Goal: Transaction & Acquisition: Book appointment/travel/reservation

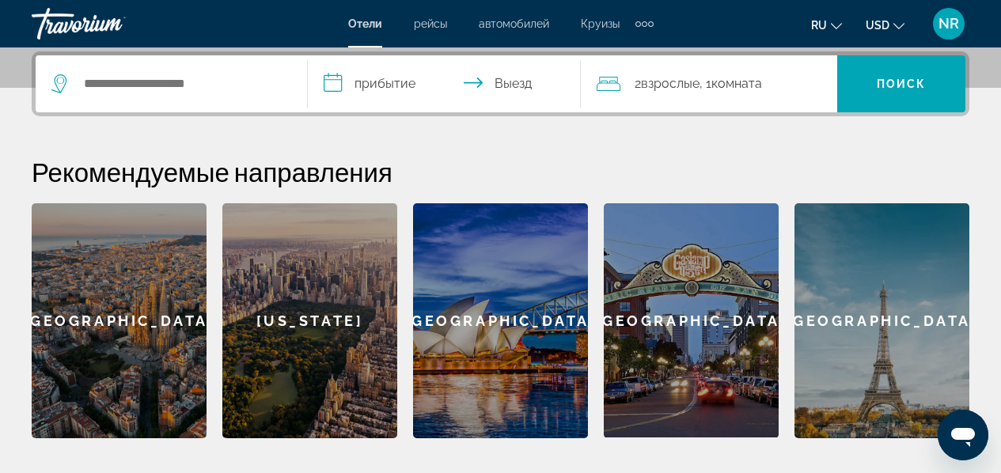
scroll to position [388, 0]
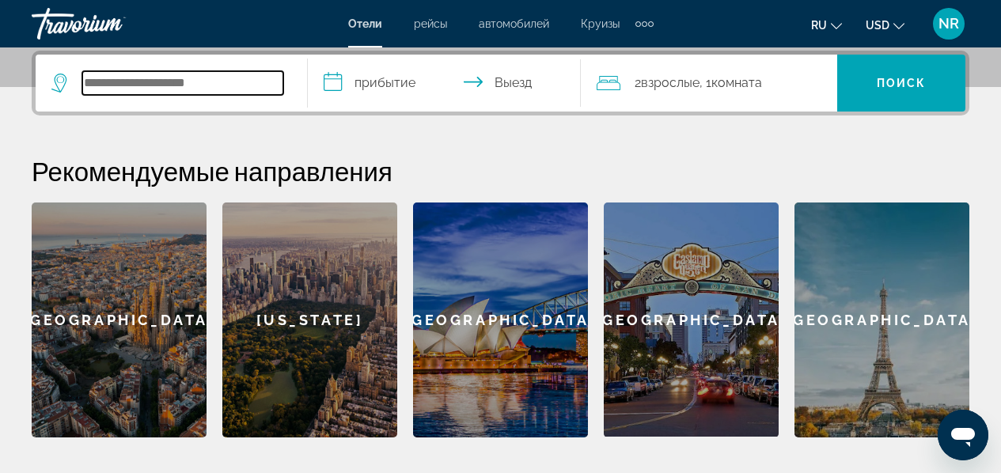
click at [263, 85] on input "Search widget" at bounding box center [182, 83] width 201 height 24
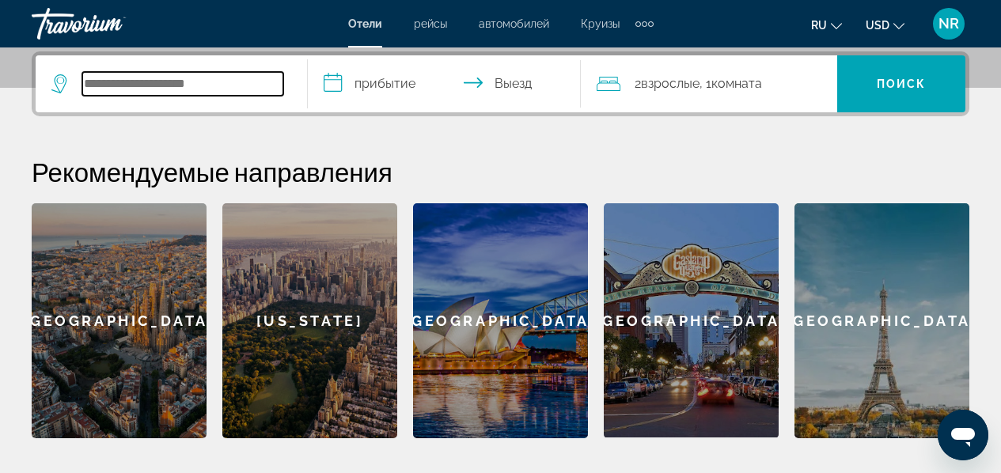
click at [255, 82] on input "Search widget" at bounding box center [182, 84] width 201 height 24
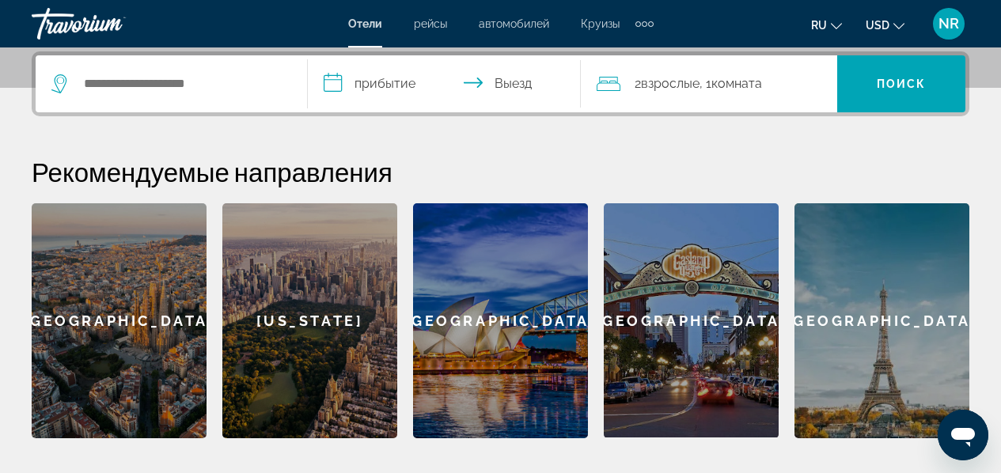
click at [63, 81] on icon "Search widget" at bounding box center [60, 83] width 19 height 19
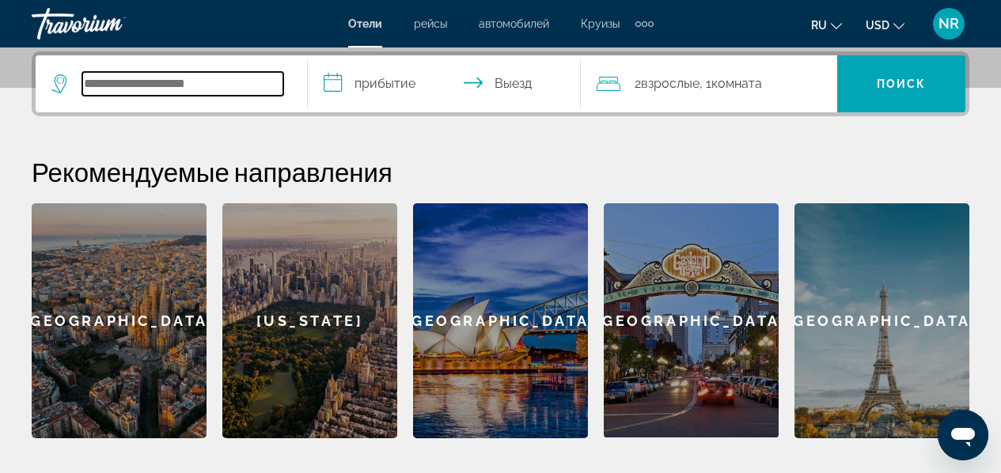
click at [103, 84] on input "Search widget" at bounding box center [182, 84] width 201 height 24
click at [176, 82] on input "Search widget" at bounding box center [182, 84] width 201 height 24
type input "******"
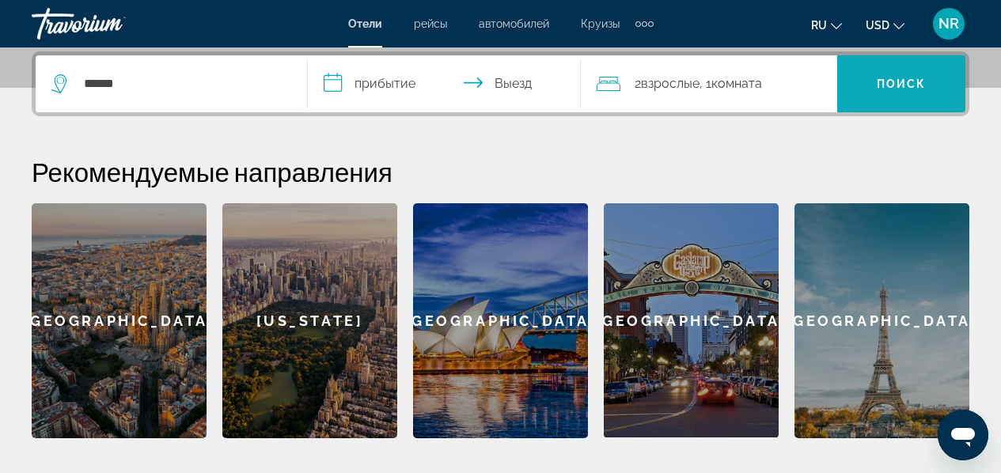
click at [878, 78] on span "Поиск" at bounding box center [902, 84] width 50 height 13
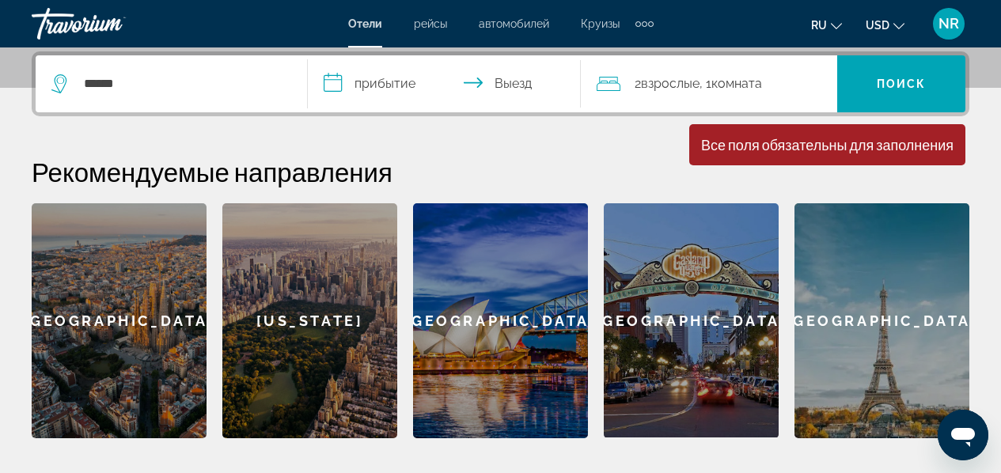
click at [390, 80] on input "**********" at bounding box center [447, 86] width 279 height 62
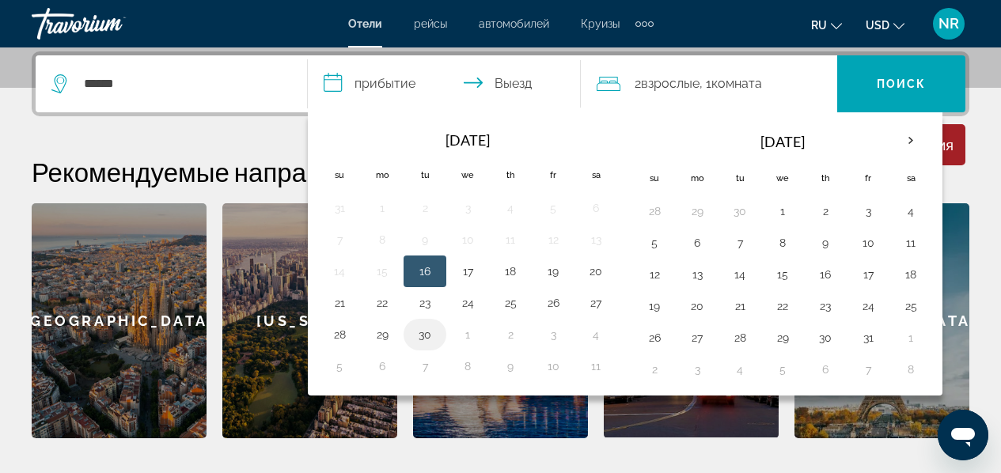
click at [422, 331] on button "30" at bounding box center [424, 335] width 25 height 22
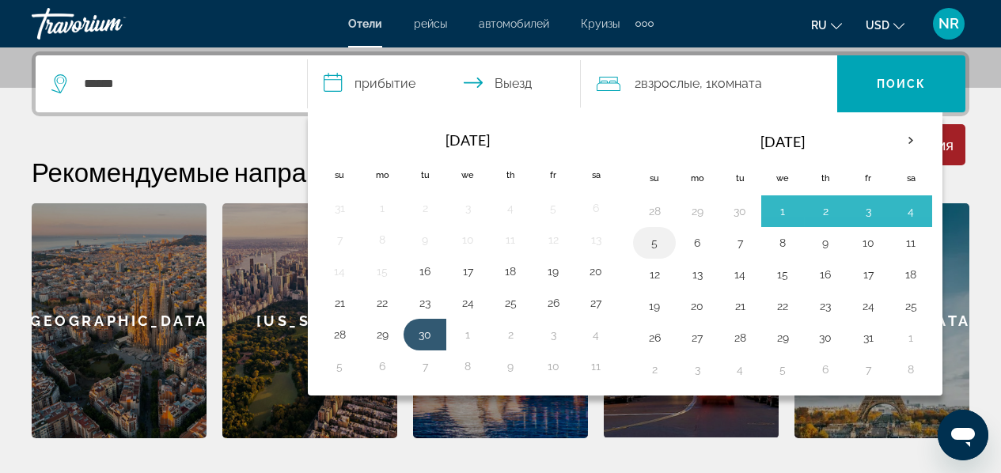
click at [658, 233] on button "5" at bounding box center [654, 243] width 25 height 22
type input "**********"
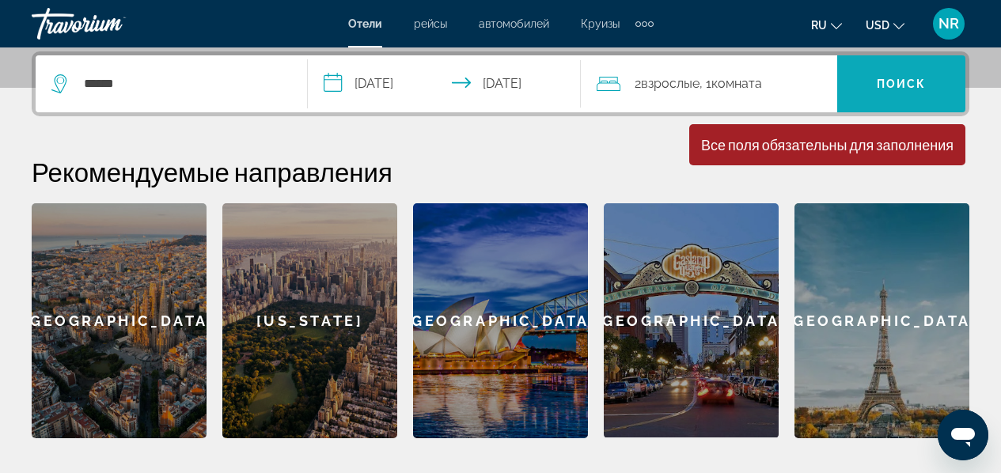
click at [877, 74] on span "Search widget" at bounding box center [901, 84] width 128 height 38
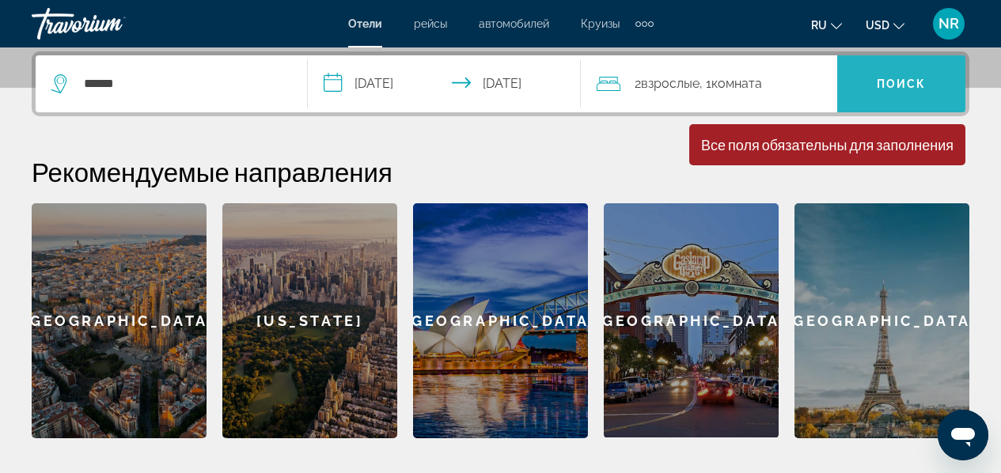
click at [859, 101] on span "Search widget" at bounding box center [901, 84] width 128 height 38
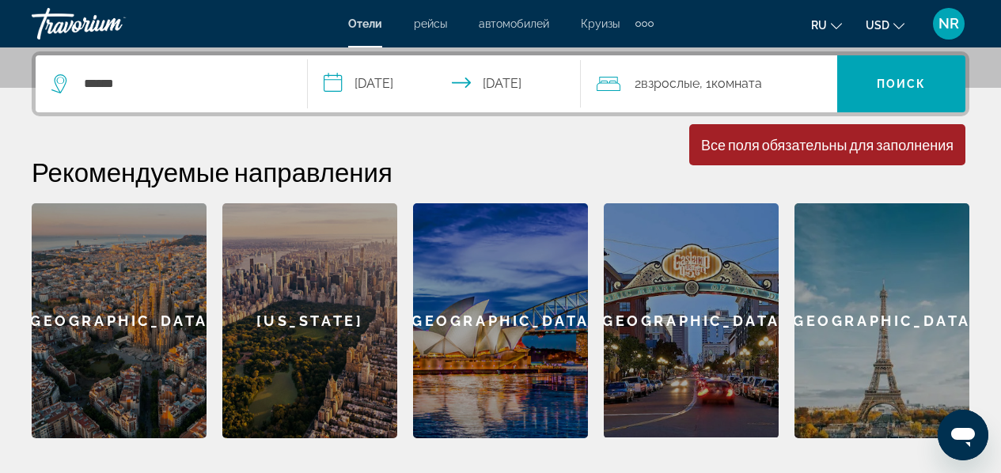
click at [65, 82] on icon "Search widget" at bounding box center [60, 83] width 19 height 19
click at [64, 82] on icon "Search widget" at bounding box center [60, 83] width 19 height 19
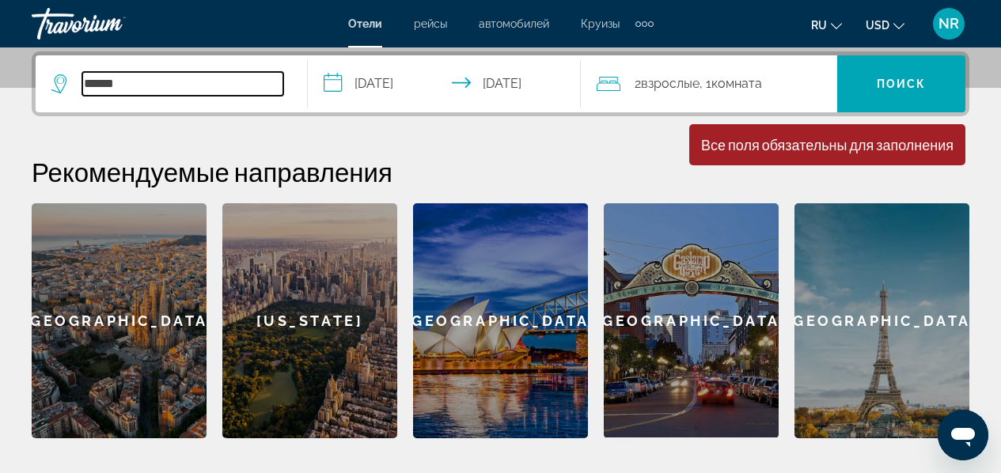
click at [131, 82] on input "******" at bounding box center [182, 84] width 201 height 24
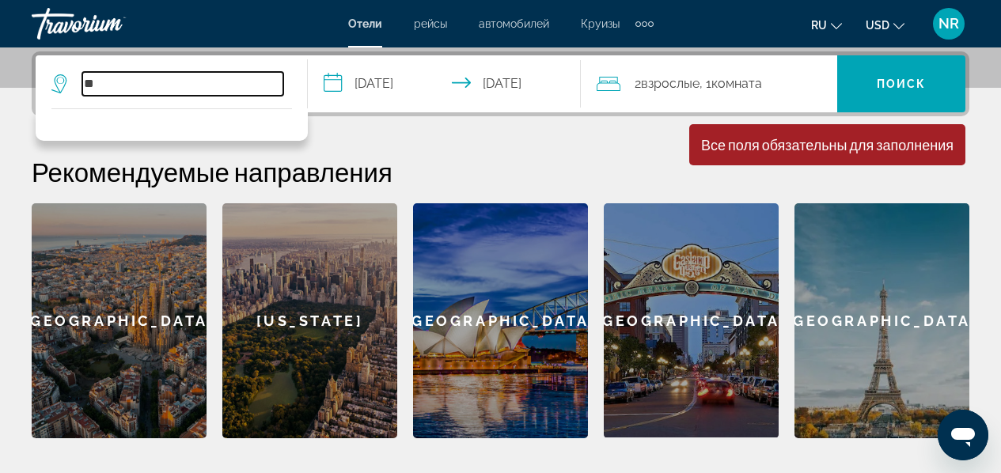
type input "*"
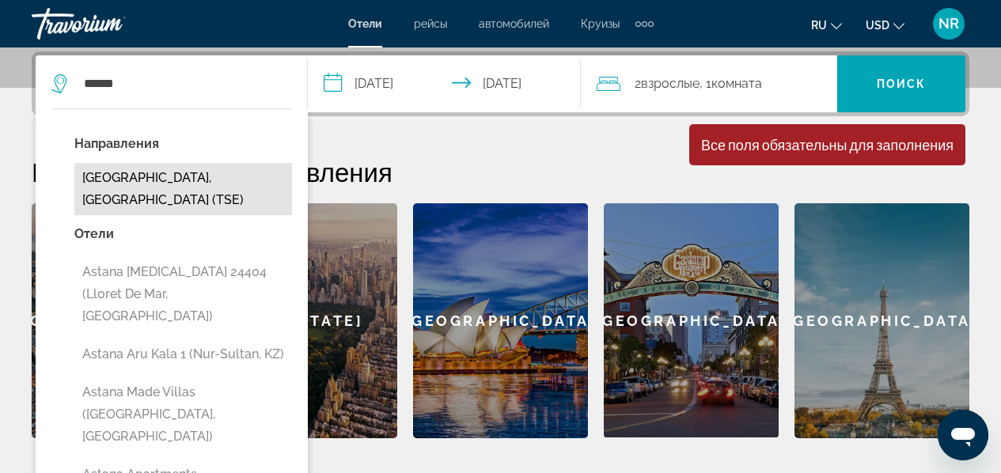
click at [92, 185] on button "Astana, Kazakhstan (TSE)" at bounding box center [183, 189] width 218 height 52
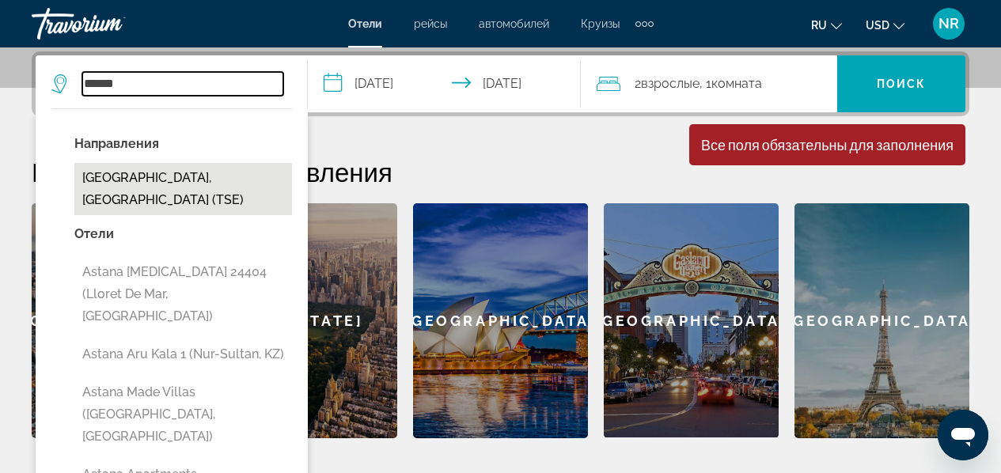
type input "**********"
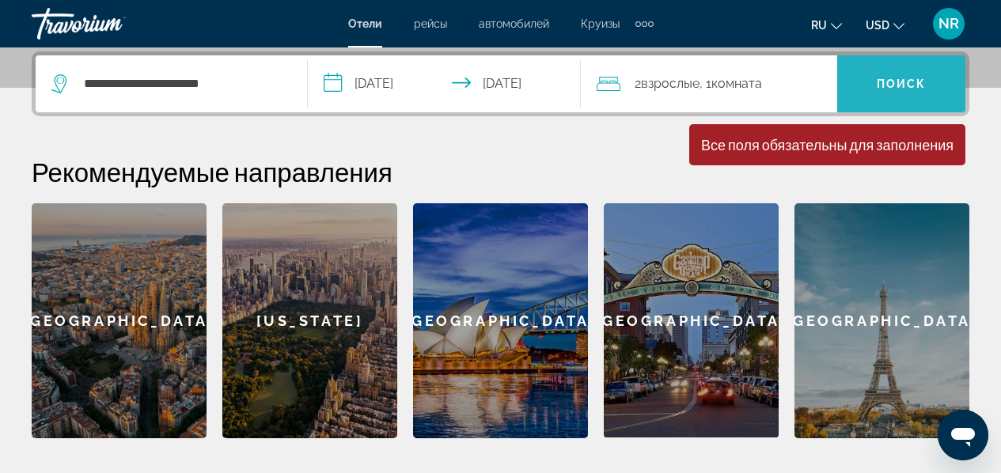
click at [904, 94] on span "Search widget" at bounding box center [901, 84] width 128 height 38
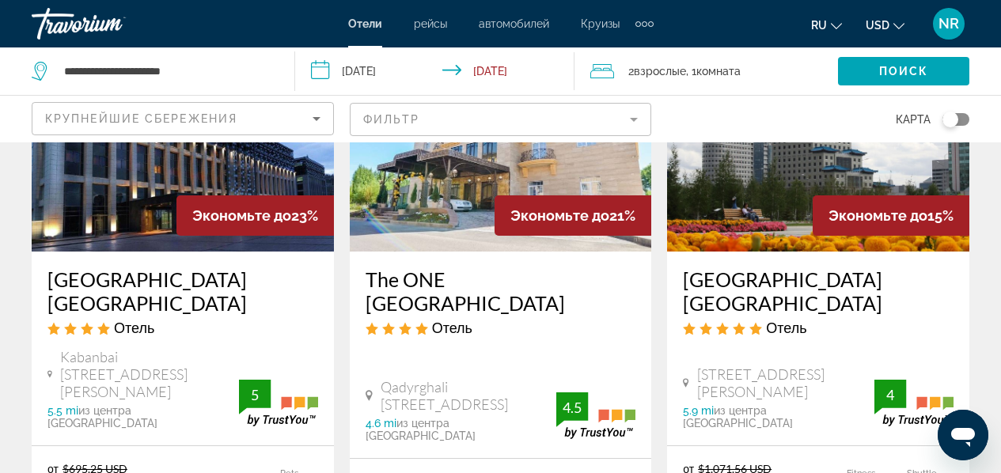
scroll to position [860, 0]
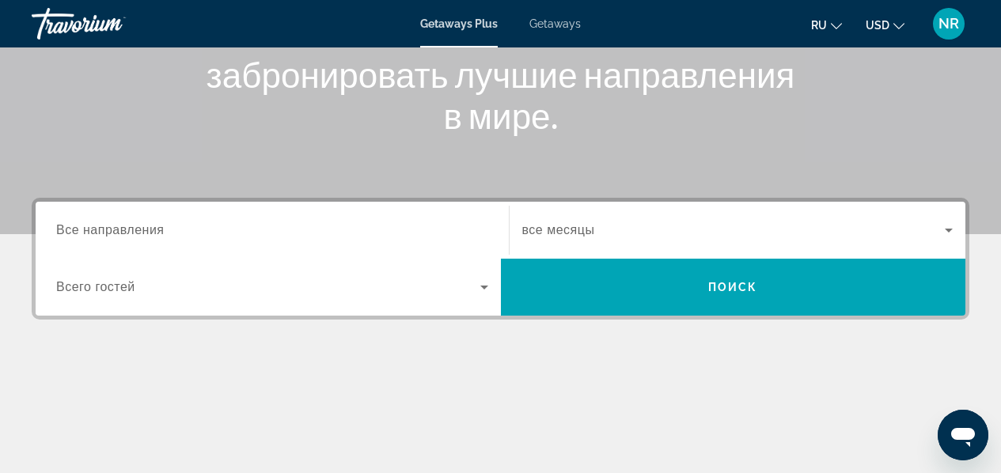
scroll to position [244, 0]
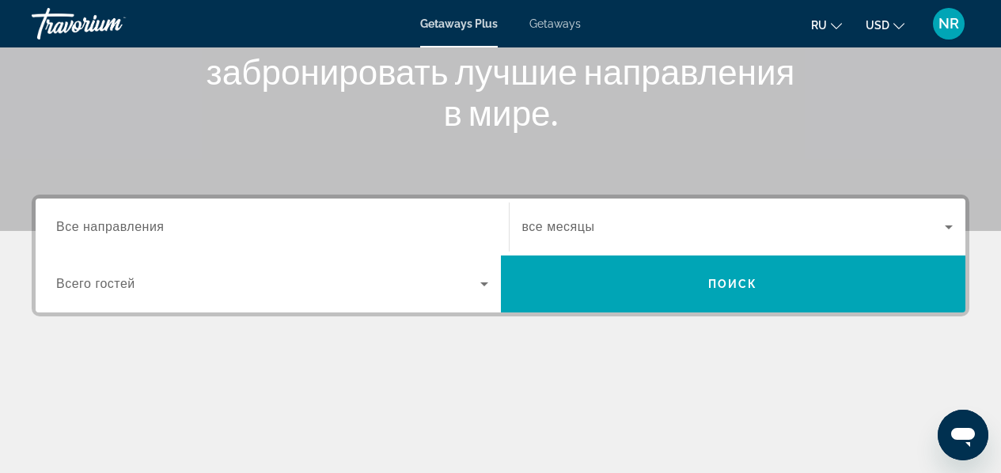
click at [392, 228] on input "Destination Все направления" at bounding box center [272, 227] width 432 height 19
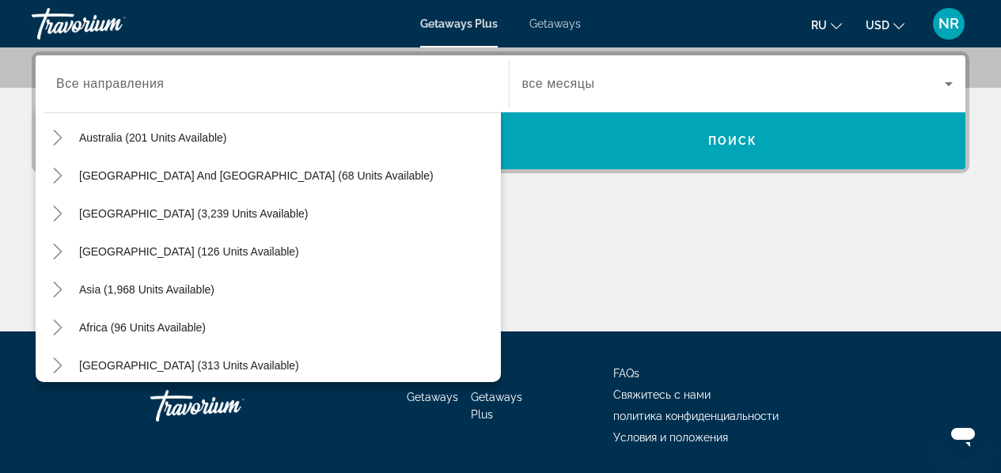
scroll to position [256, 0]
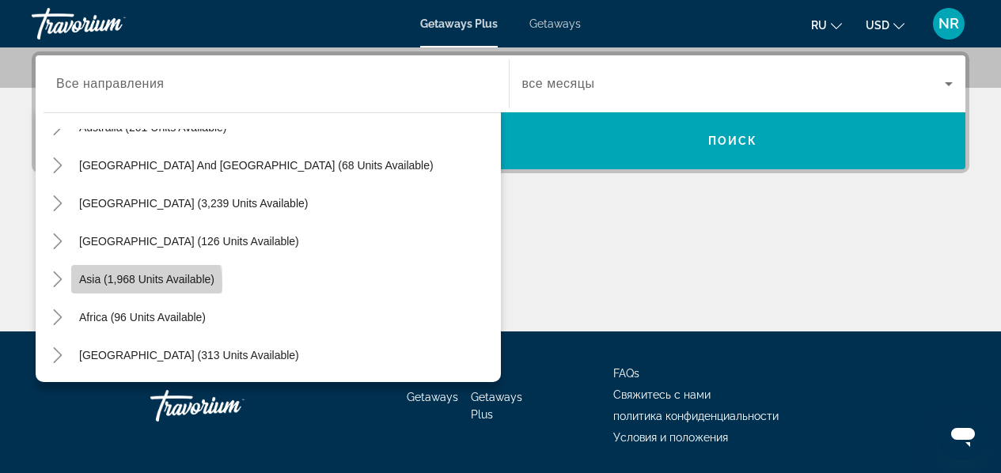
click at [115, 285] on span "Asia (1,968 units available)" at bounding box center [146, 279] width 135 height 13
type input "**********"
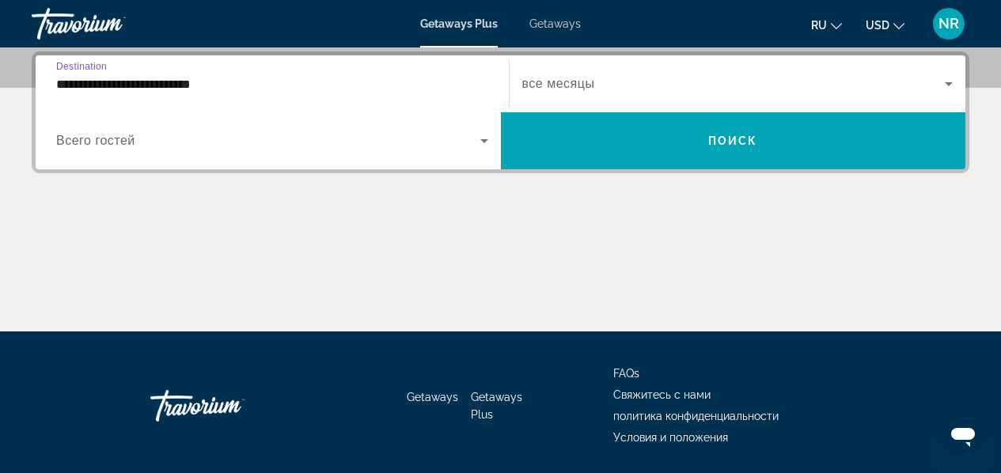
click at [602, 88] on span "Search widget" at bounding box center [733, 83] width 423 height 19
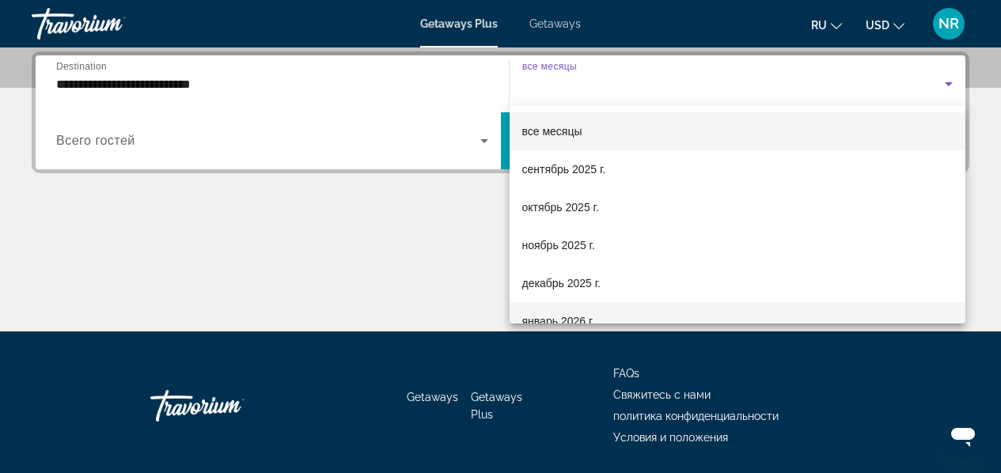
click at [547, 309] on mat-option "январь 2026 г." at bounding box center [738, 321] width 457 height 38
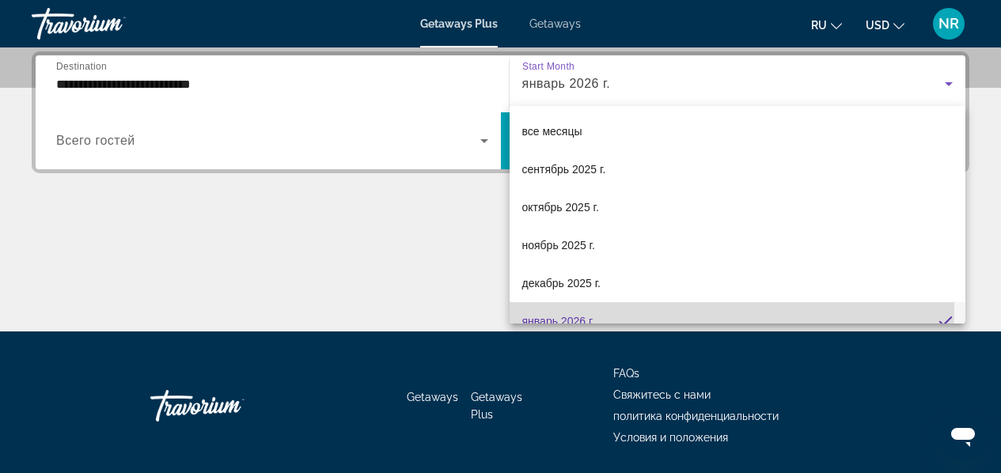
scroll to position [0, 0]
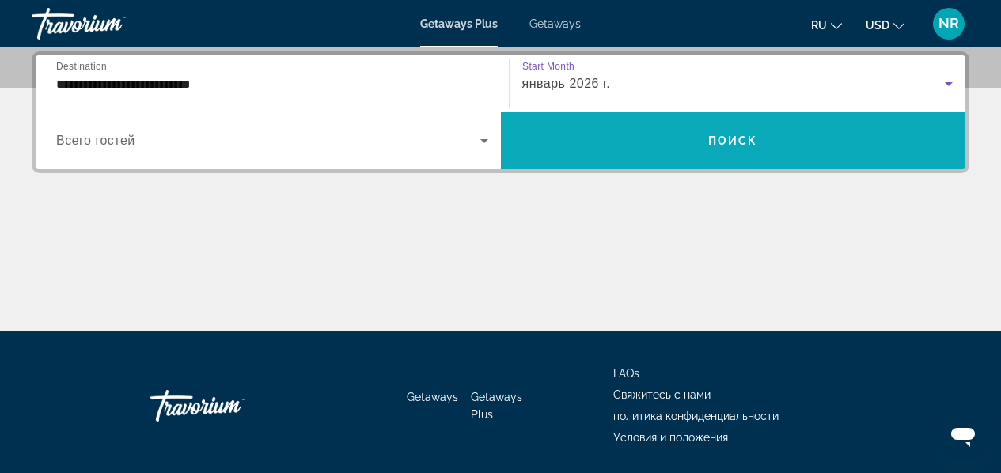
click at [608, 154] on span "Search widget" at bounding box center [733, 141] width 465 height 38
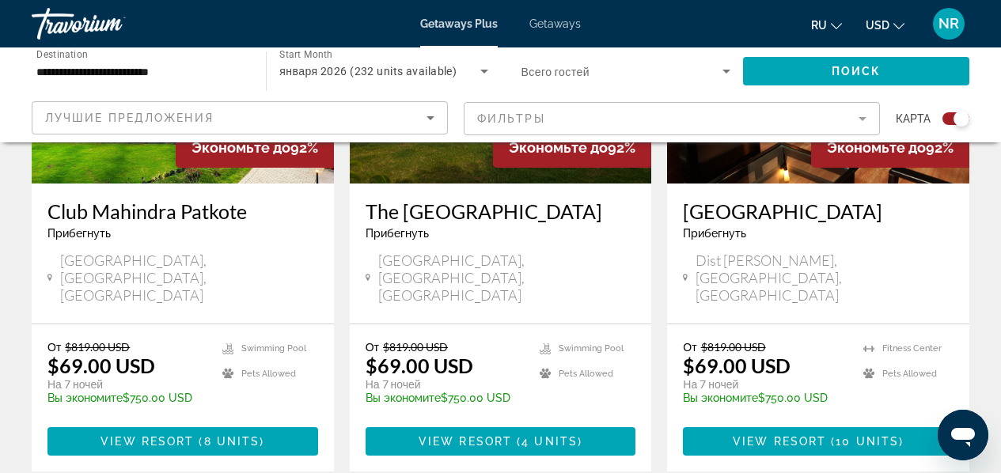
scroll to position [1361, 0]
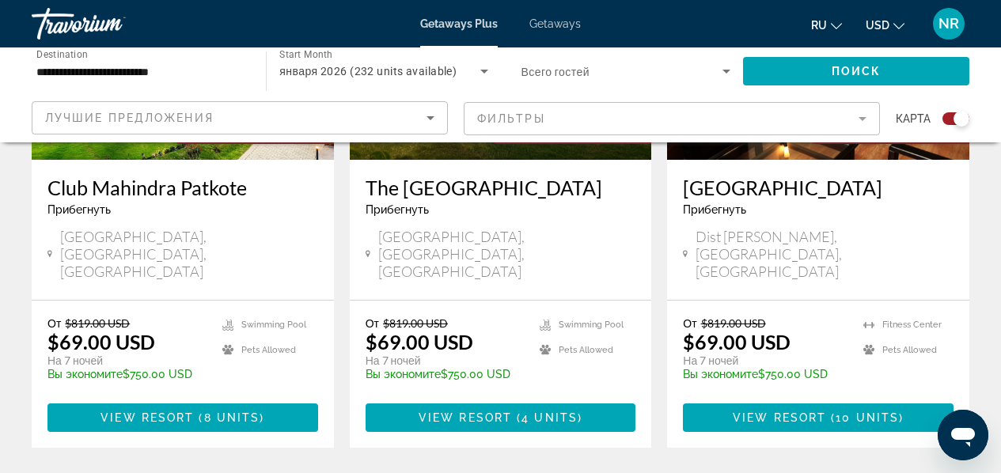
click at [230, 176] on h3 "Club Mahindra Patkote" at bounding box center [182, 188] width 271 height 24
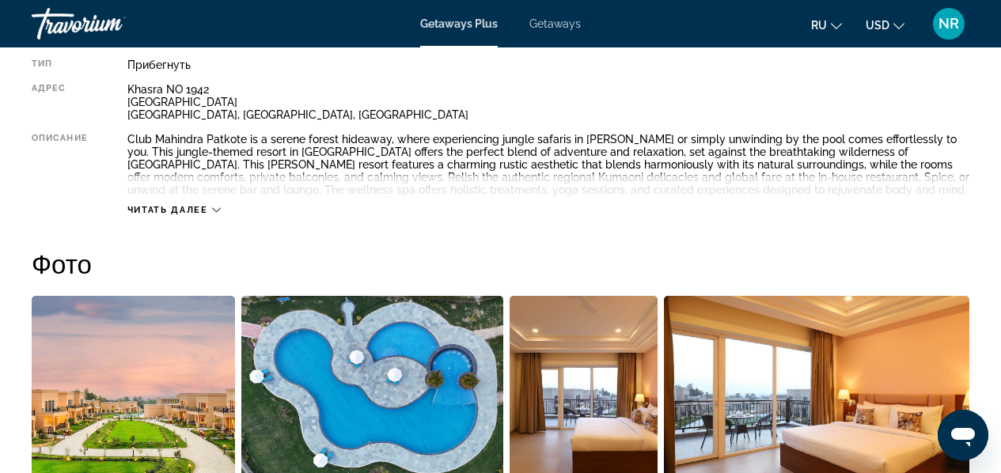
scroll to position [1155, 0]
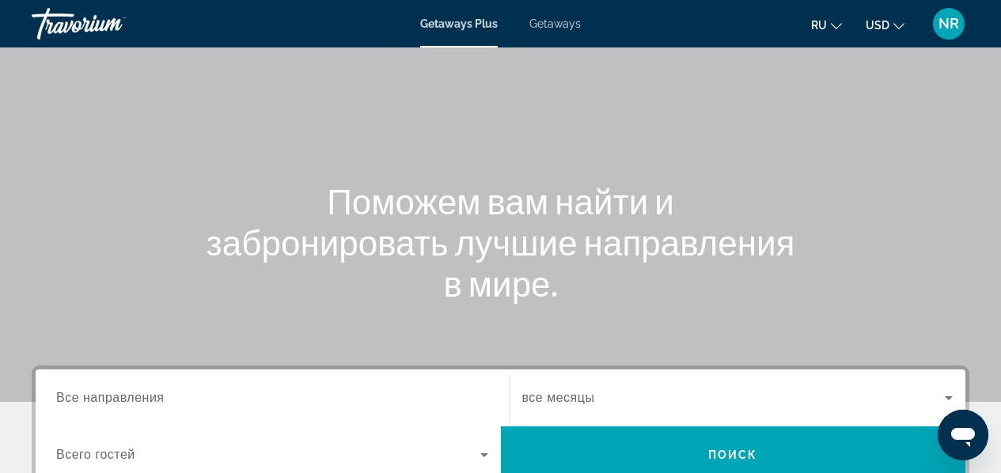
scroll to position [259, 0]
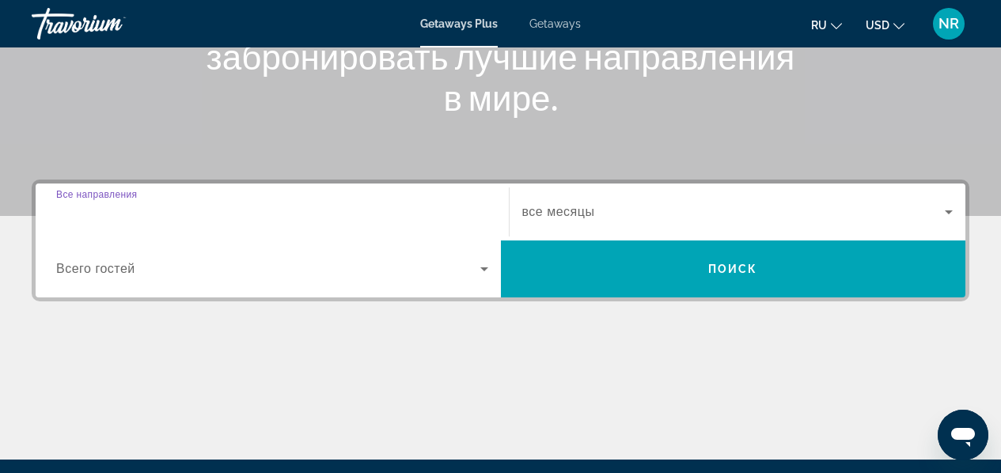
click at [428, 221] on input "Destination Все направления" at bounding box center [272, 212] width 432 height 19
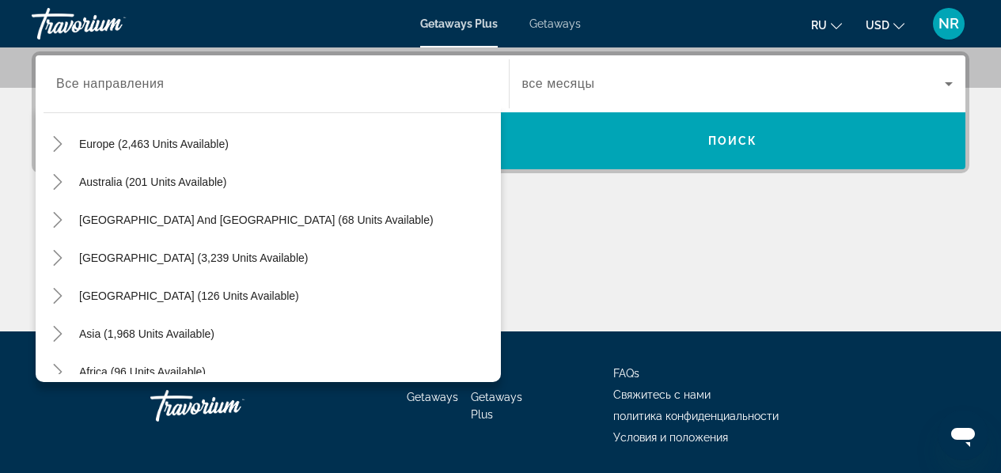
scroll to position [256, 0]
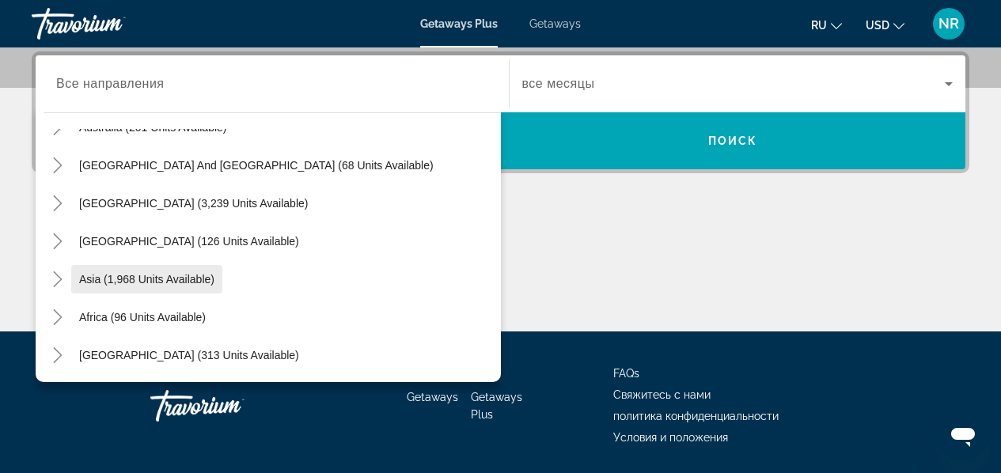
click at [149, 276] on span "Asia (1,968 units available)" at bounding box center [146, 279] width 135 height 13
type input "**********"
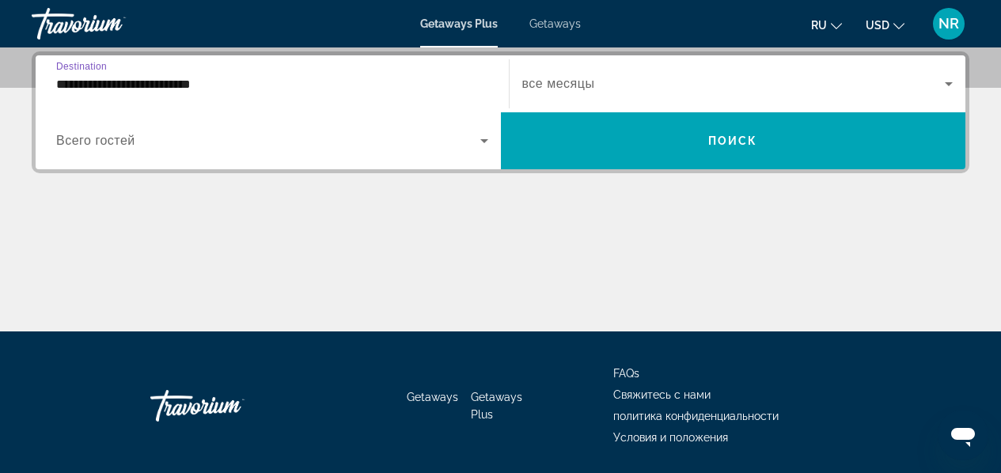
click at [351, 157] on div "Search widget" at bounding box center [272, 141] width 432 height 44
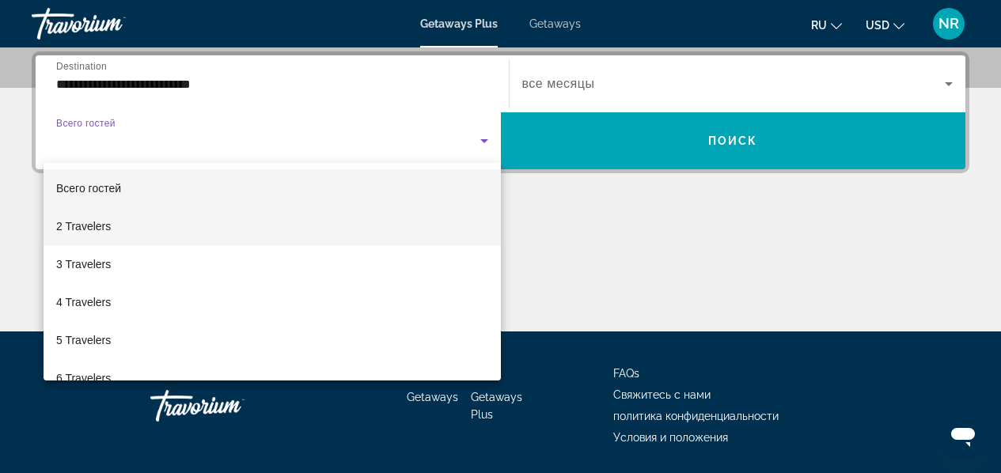
click at [305, 225] on mat-option "2 Travelers" at bounding box center [272, 226] width 457 height 38
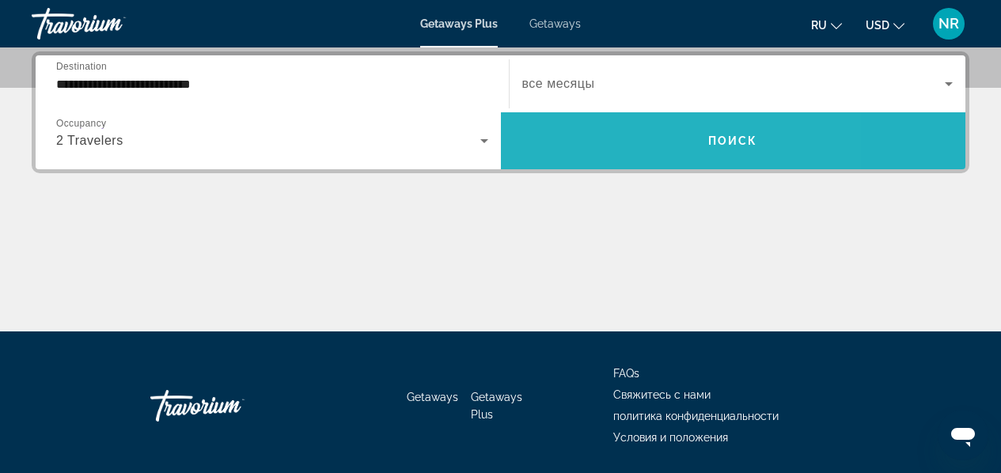
click at [613, 128] on span "Search widget" at bounding box center [733, 141] width 465 height 38
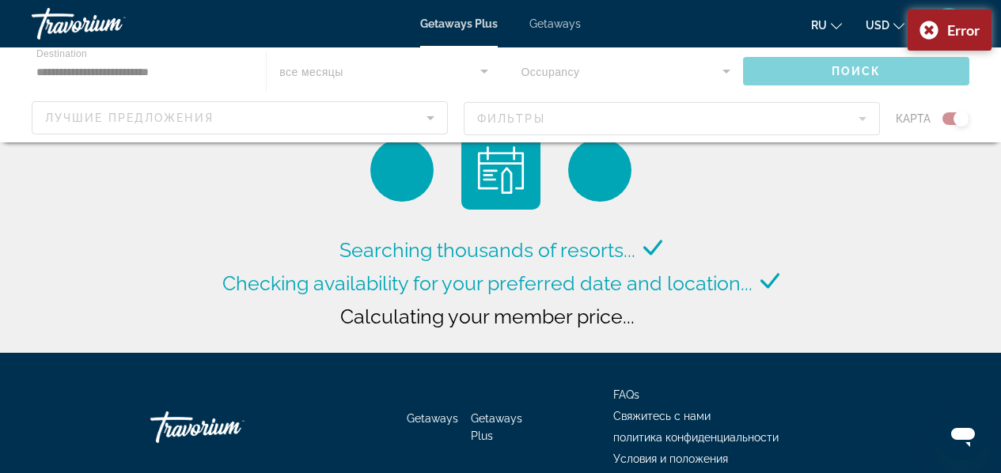
click at [567, 30] on div "Getaways Plus Getaways ru English Español Français Italiano Português русский U…" at bounding box center [500, 23] width 1001 height 41
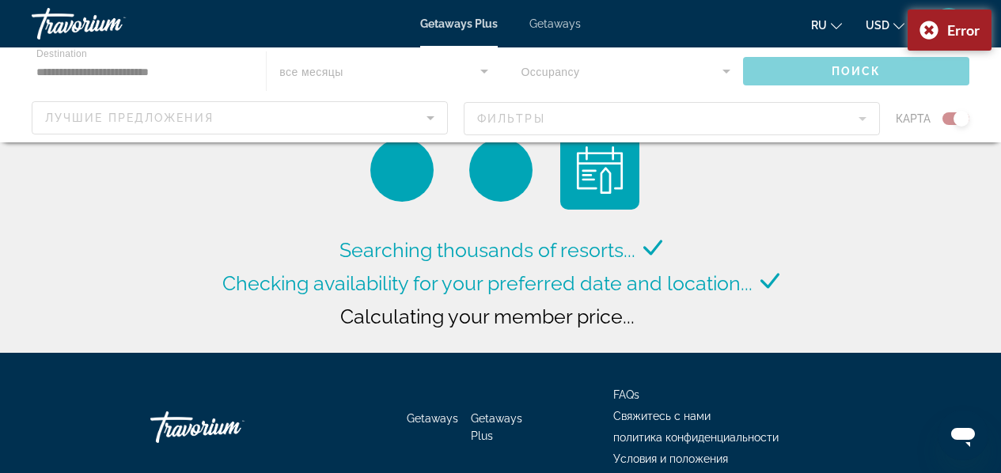
click at [559, 24] on span "Getaways" at bounding box center [554, 23] width 51 height 13
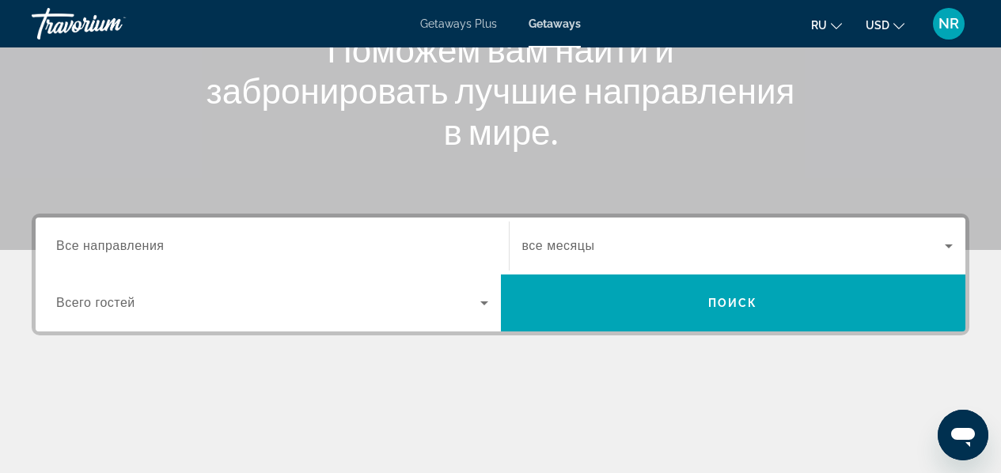
scroll to position [233, 0]
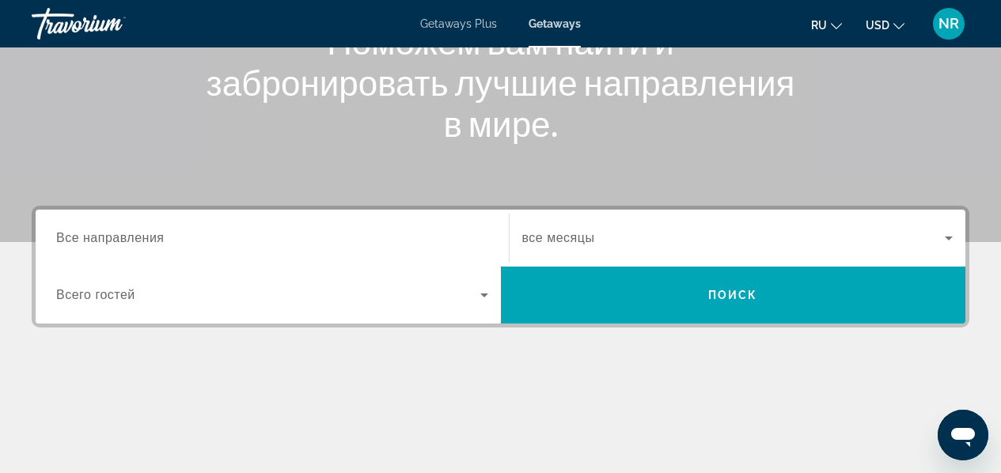
click at [379, 231] on input "Destination Все направления" at bounding box center [272, 239] width 432 height 19
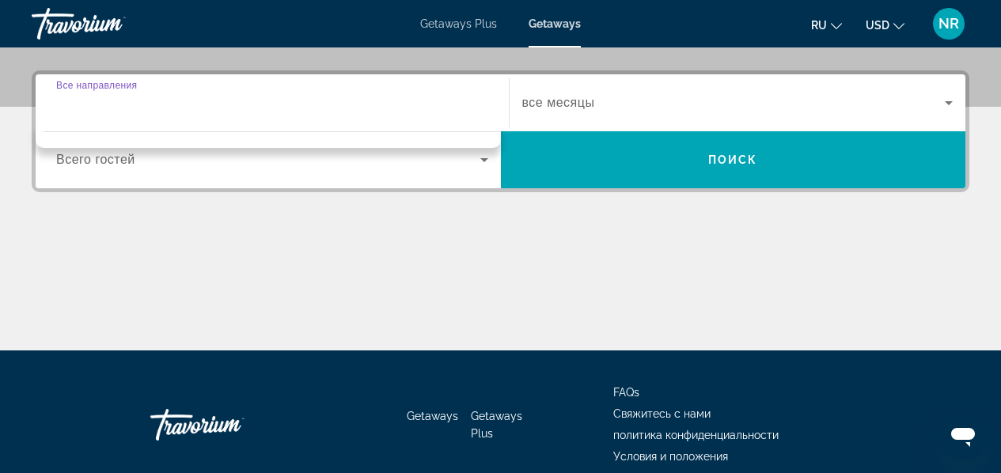
scroll to position [387, 0]
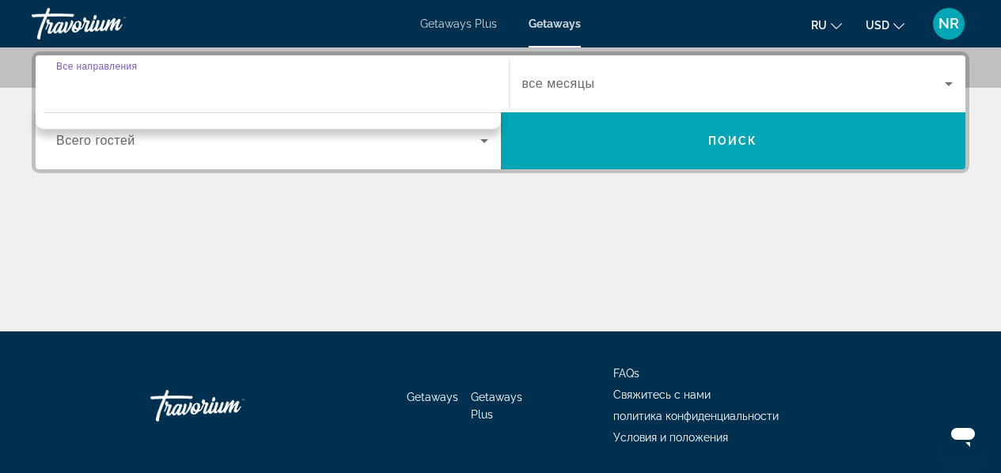
click at [394, 89] on input "Destination Все направления" at bounding box center [272, 84] width 432 height 19
click at [499, 84] on div "Destination Все направления" at bounding box center [272, 84] width 457 height 45
click at [485, 86] on input "Destination Все направления" at bounding box center [272, 84] width 432 height 19
click at [545, 91] on span "Search widget" at bounding box center [733, 83] width 423 height 19
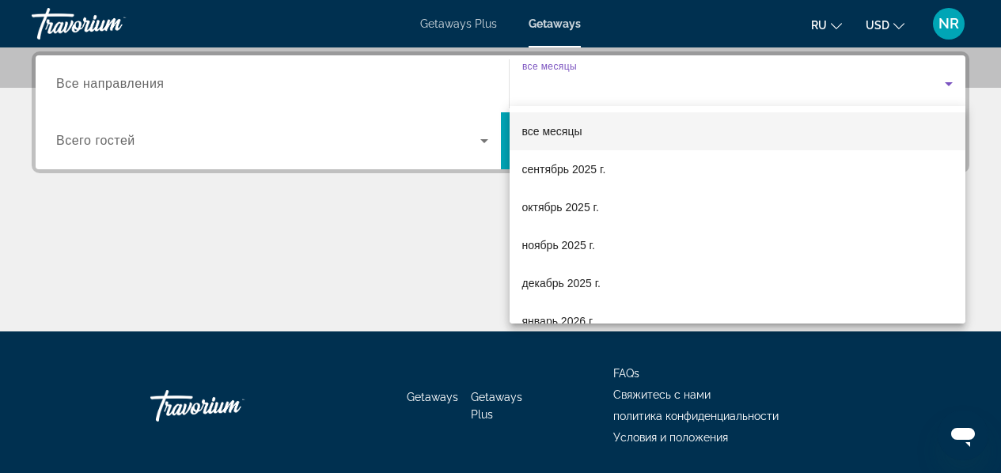
click at [545, 91] on div at bounding box center [500, 236] width 1001 height 473
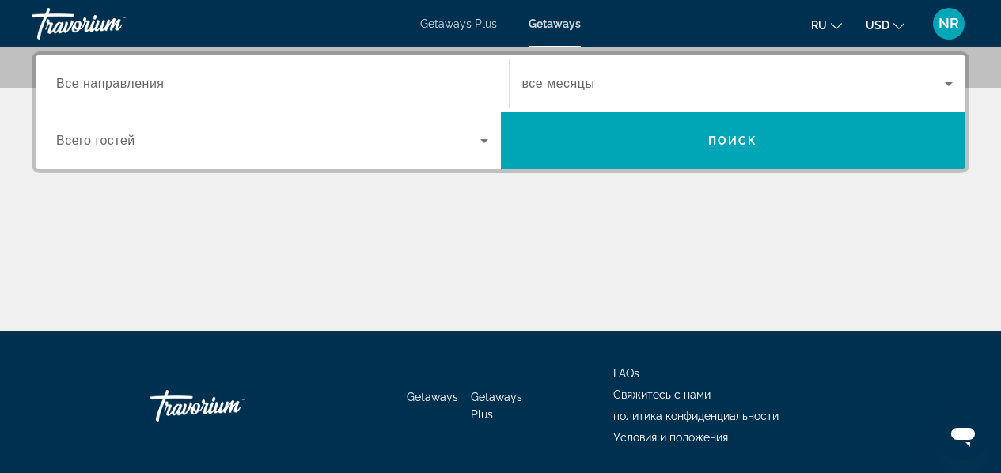
click at [453, 139] on span "Search widget" at bounding box center [268, 140] width 424 height 19
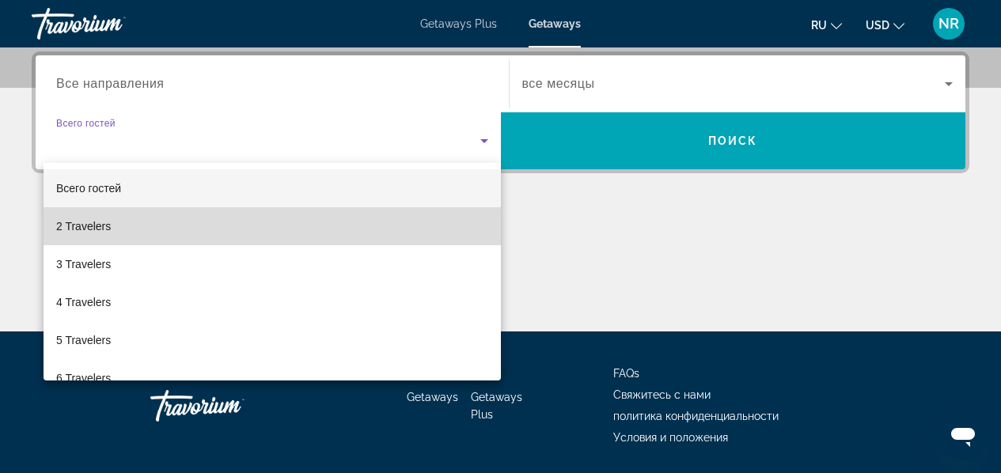
click at [401, 213] on mat-option "2 Travelers" at bounding box center [272, 226] width 457 height 38
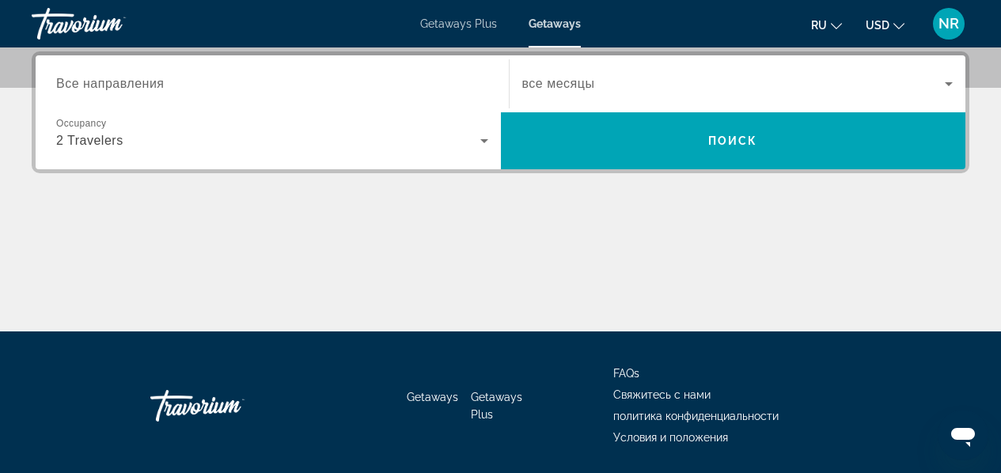
click at [334, 99] on div "Search widget" at bounding box center [272, 84] width 432 height 45
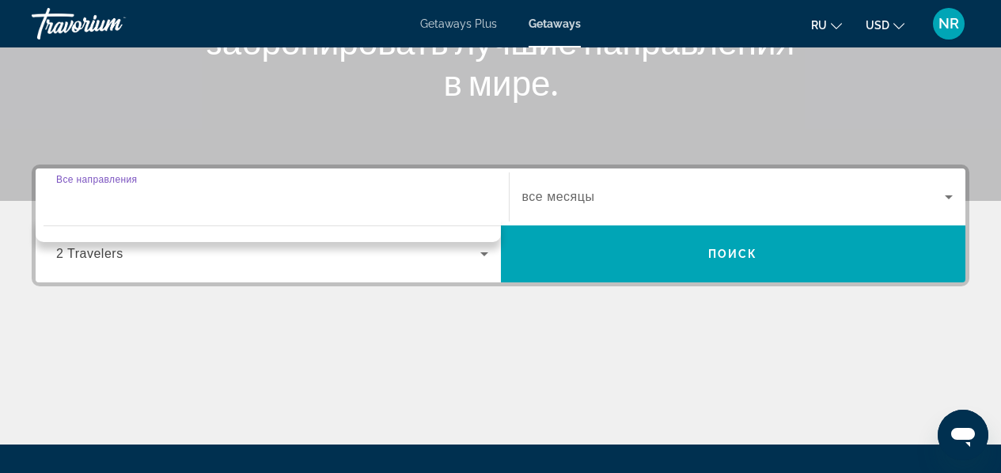
scroll to position [277, 0]
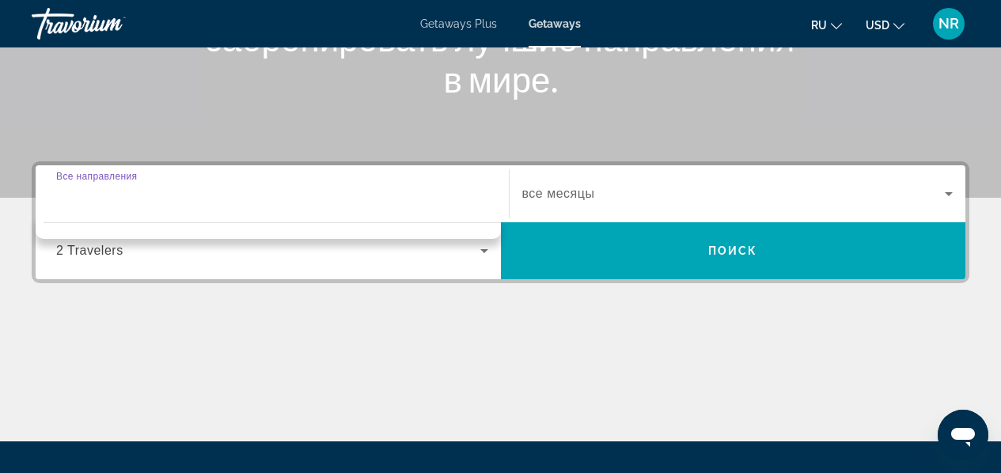
click at [946, 30] on span "NR" at bounding box center [949, 24] width 21 height 16
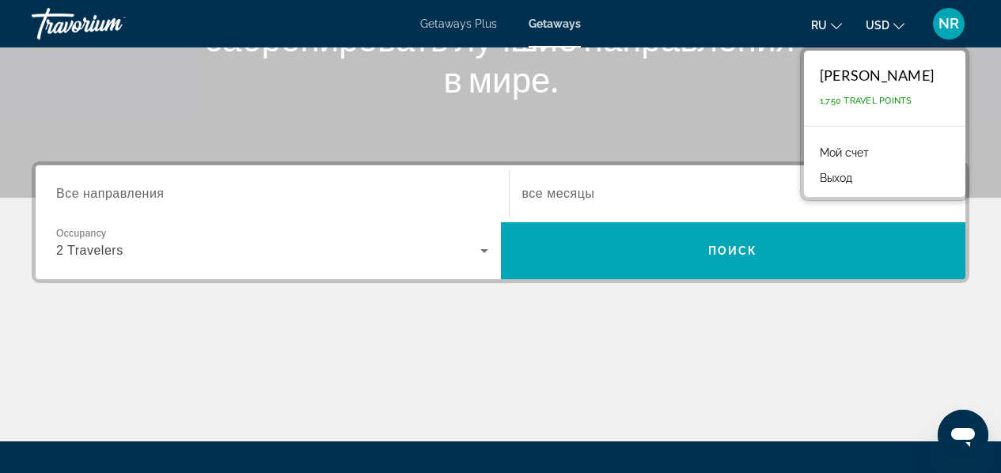
click at [112, 198] on span "Все направления" at bounding box center [110, 193] width 108 height 13
click at [112, 198] on input "Destination Все направления" at bounding box center [272, 194] width 432 height 19
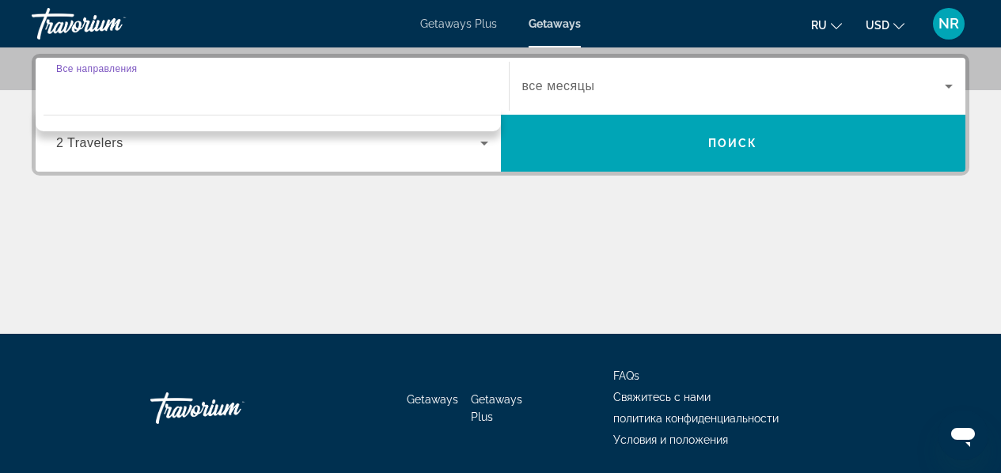
scroll to position [387, 0]
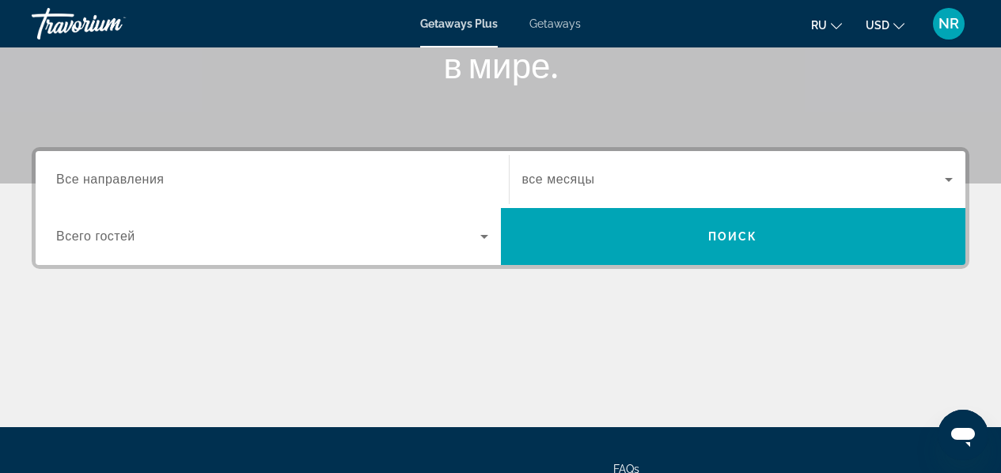
click at [313, 187] on input "Destination Все направления" at bounding box center [272, 180] width 432 height 19
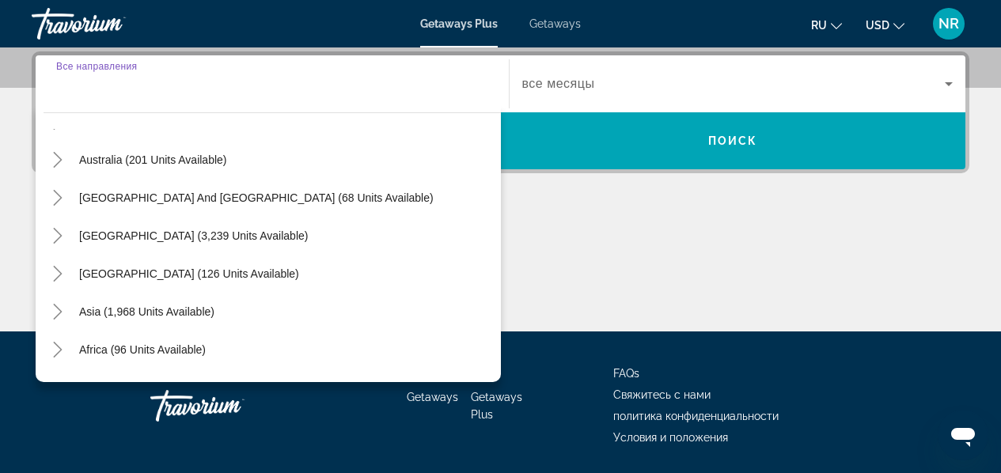
scroll to position [230, 0]
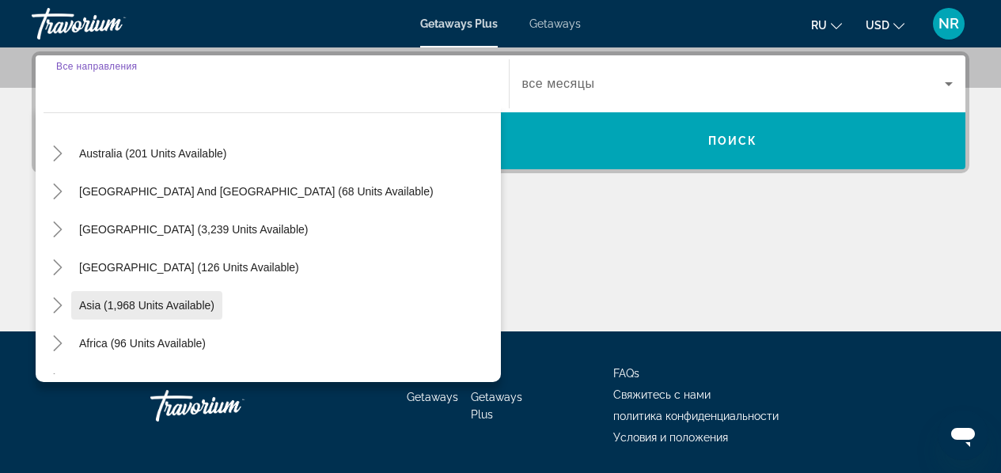
click at [186, 305] on span "Asia (1,968 units available)" at bounding box center [146, 305] width 135 height 13
type input "**********"
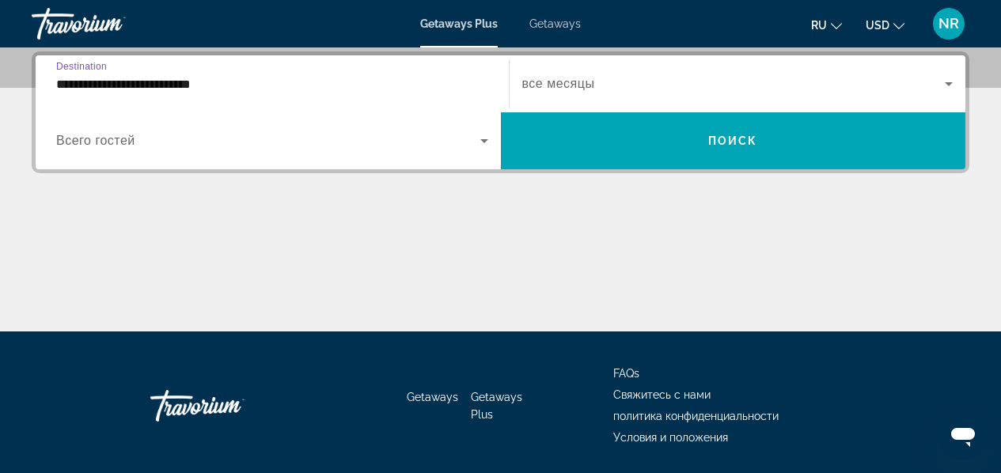
click at [263, 152] on div "Search widget" at bounding box center [272, 141] width 432 height 44
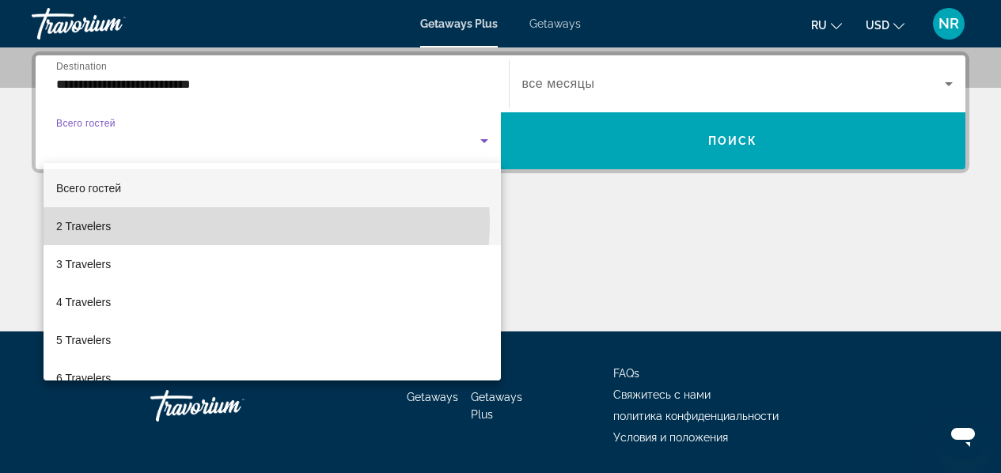
click at [246, 222] on mat-option "2 Travelers" at bounding box center [272, 226] width 457 height 38
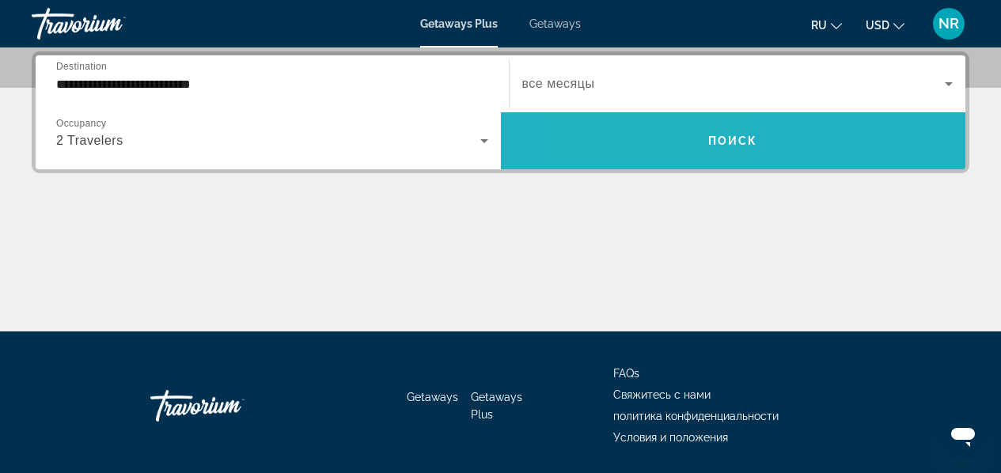
click at [658, 152] on span "Search widget" at bounding box center [733, 141] width 465 height 38
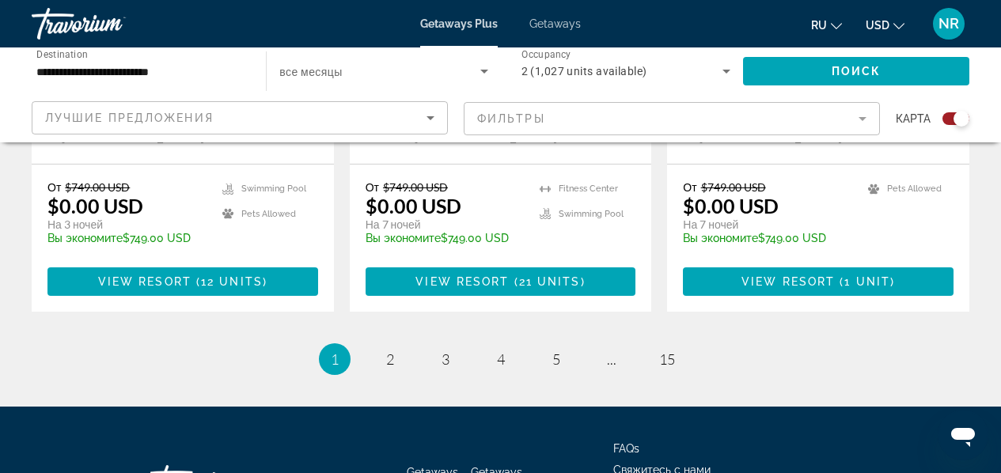
scroll to position [2649, 0]
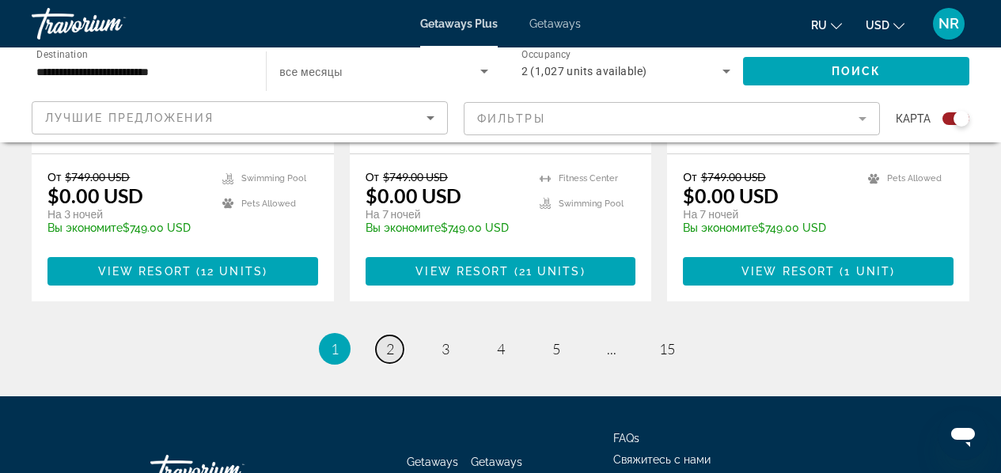
click at [389, 340] on span "2" at bounding box center [390, 348] width 8 height 17
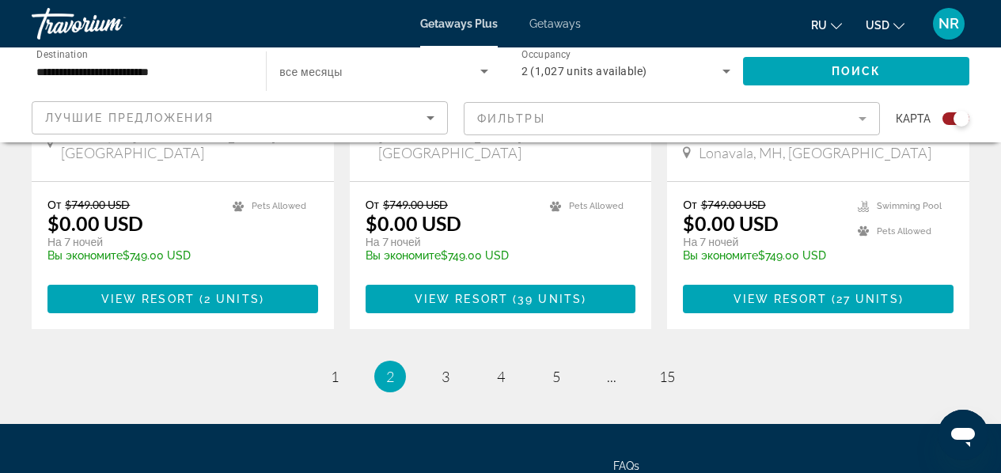
scroll to position [2673, 0]
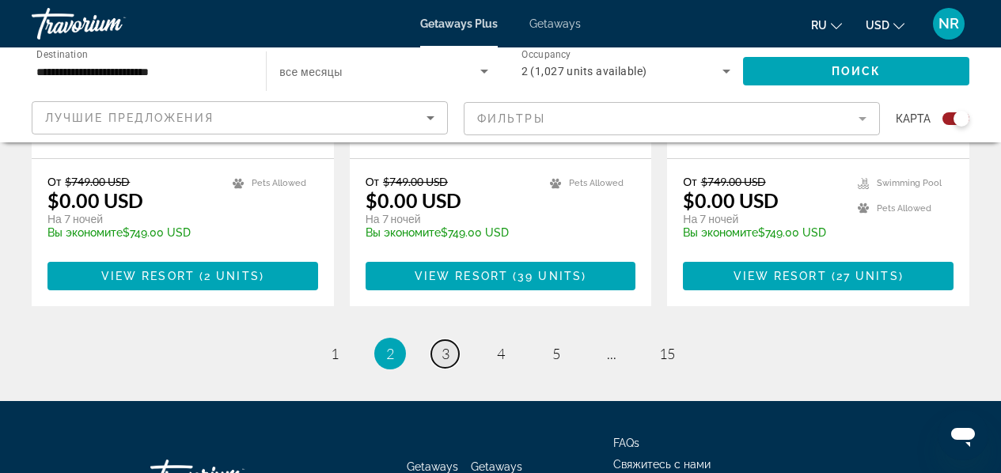
click at [446, 345] on span "3" at bounding box center [446, 353] width 8 height 17
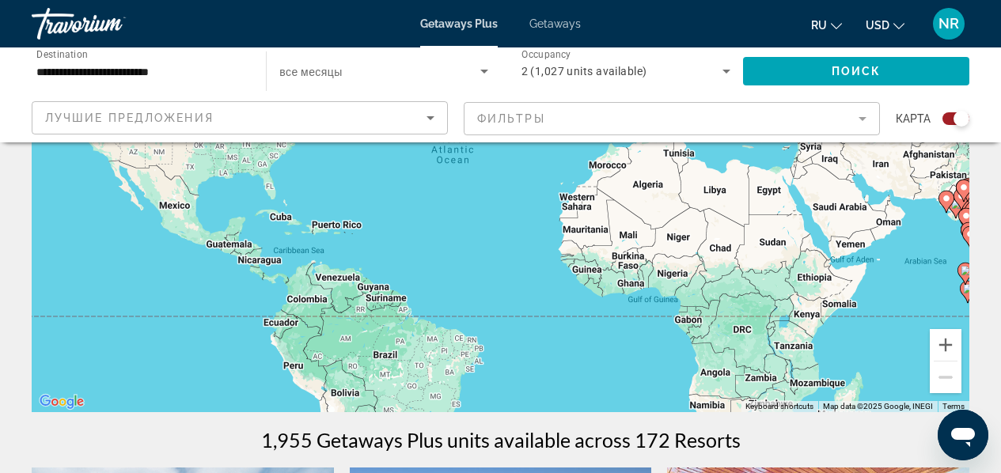
scroll to position [233, 0]
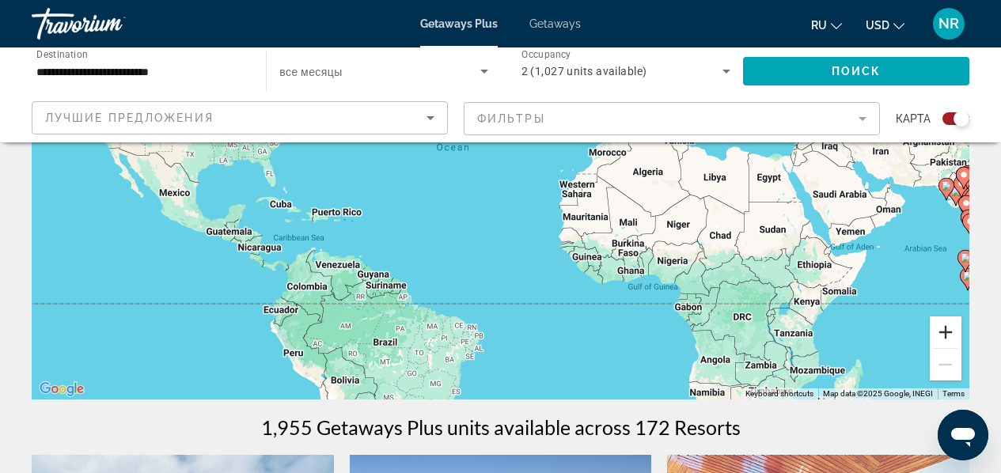
click at [946, 335] on button "Zoom in" at bounding box center [946, 333] width 32 height 32
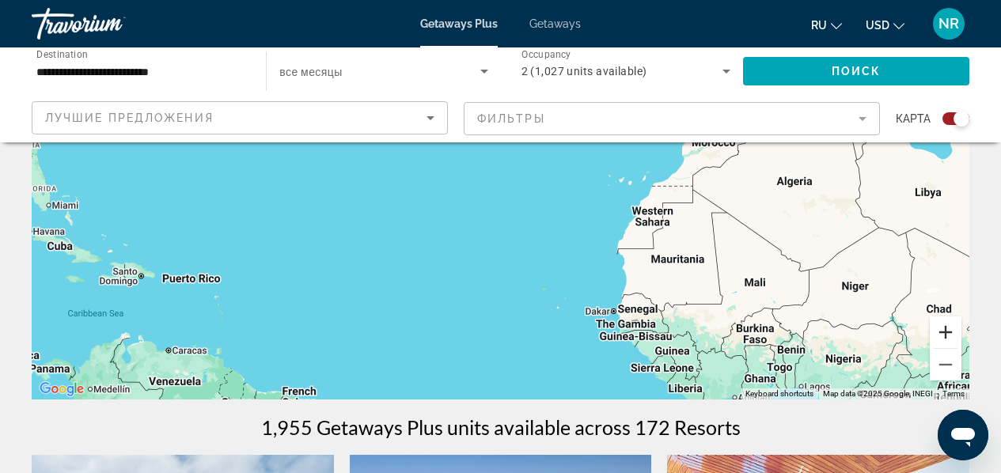
click at [946, 335] on button "Zoom in" at bounding box center [946, 333] width 32 height 32
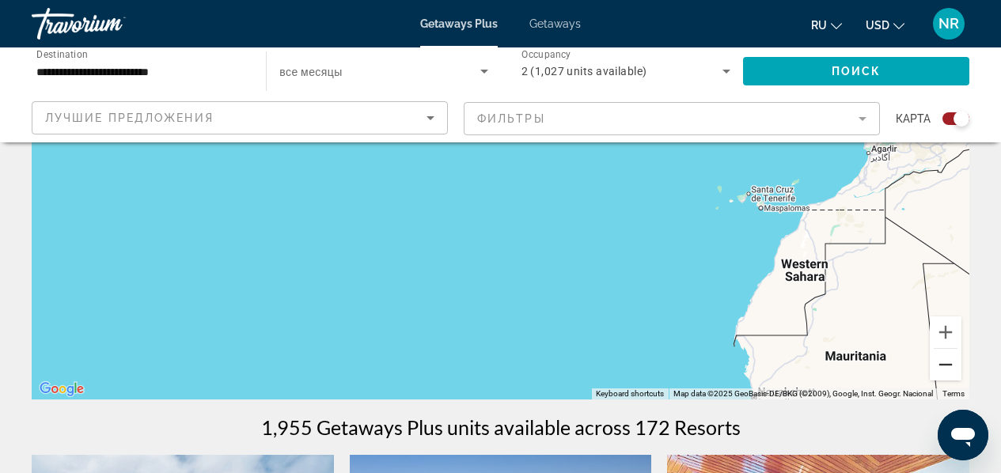
click at [947, 370] on button "Zoom out" at bounding box center [946, 365] width 32 height 32
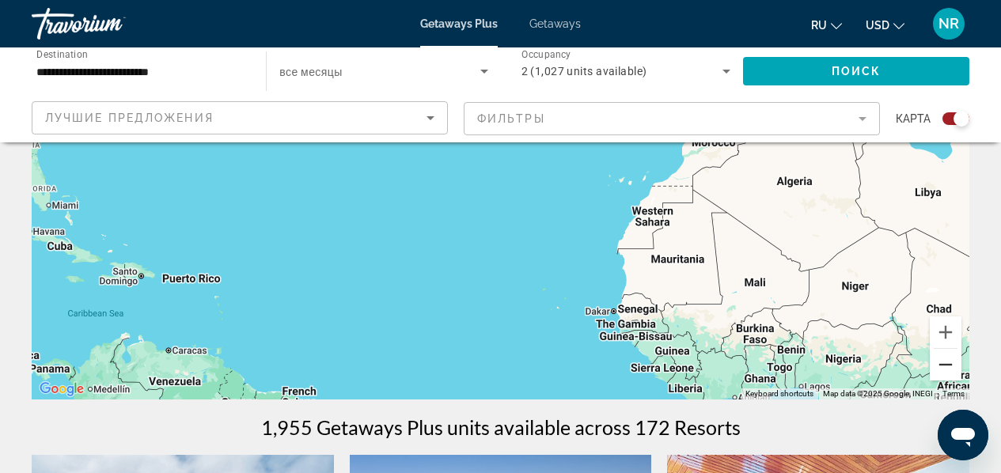
click at [947, 370] on button "Zoom out" at bounding box center [946, 365] width 32 height 32
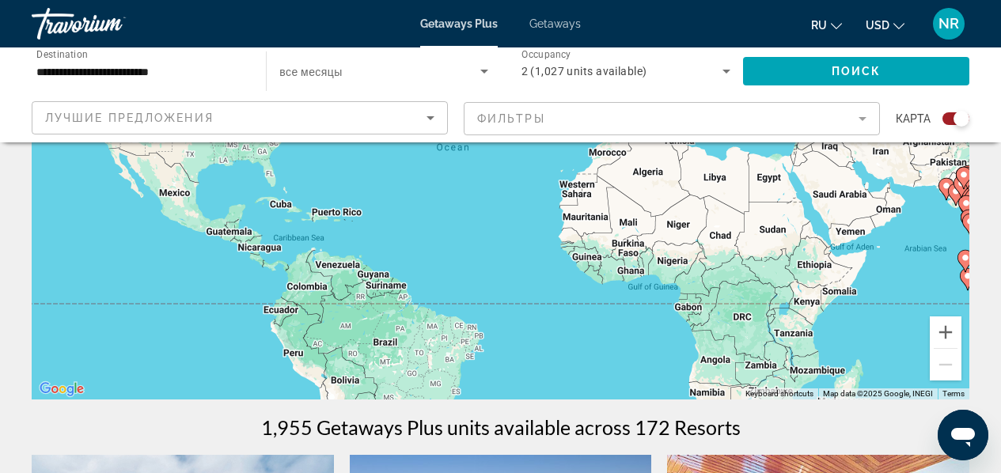
click at [949, 117] on div "Search widget" at bounding box center [956, 118] width 27 height 13
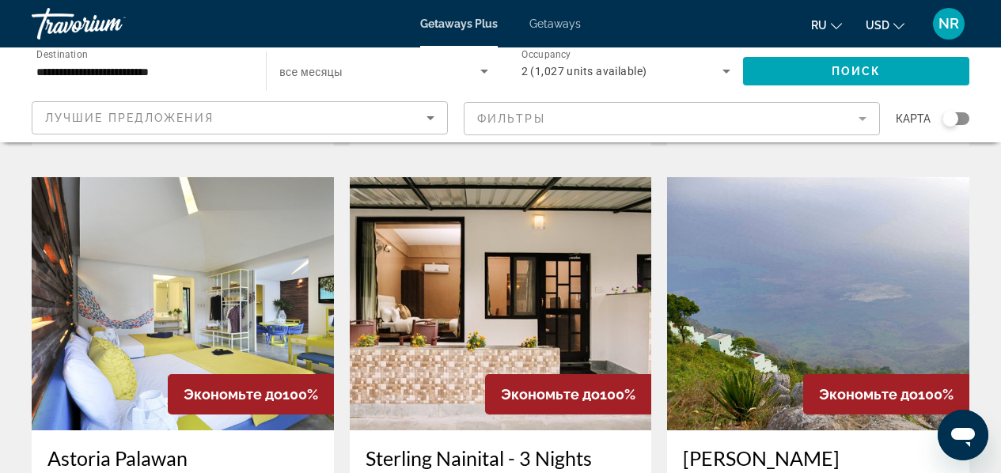
scroll to position [607, 0]
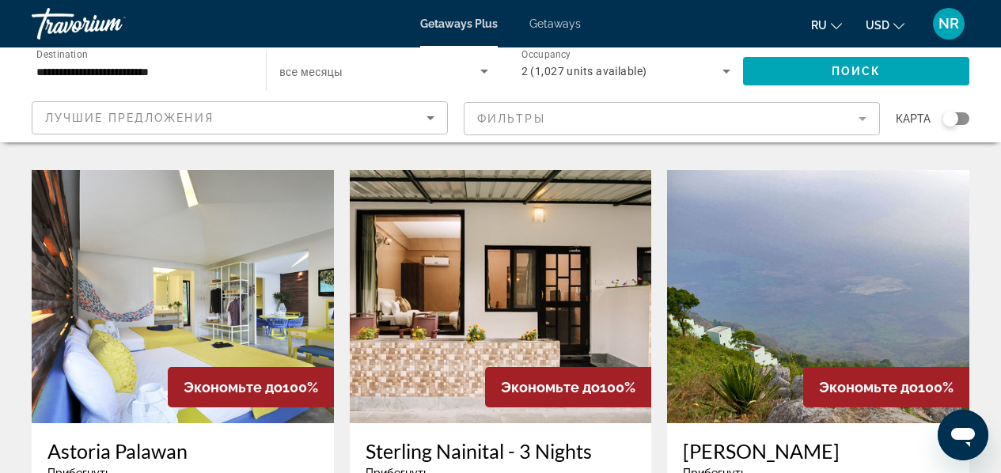
click at [562, 26] on span "Getaways" at bounding box center [554, 23] width 51 height 13
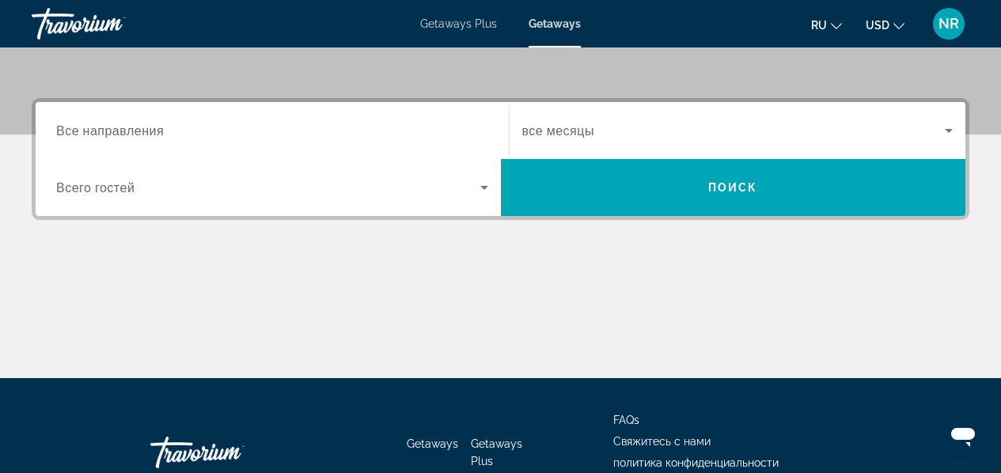
scroll to position [341, 0]
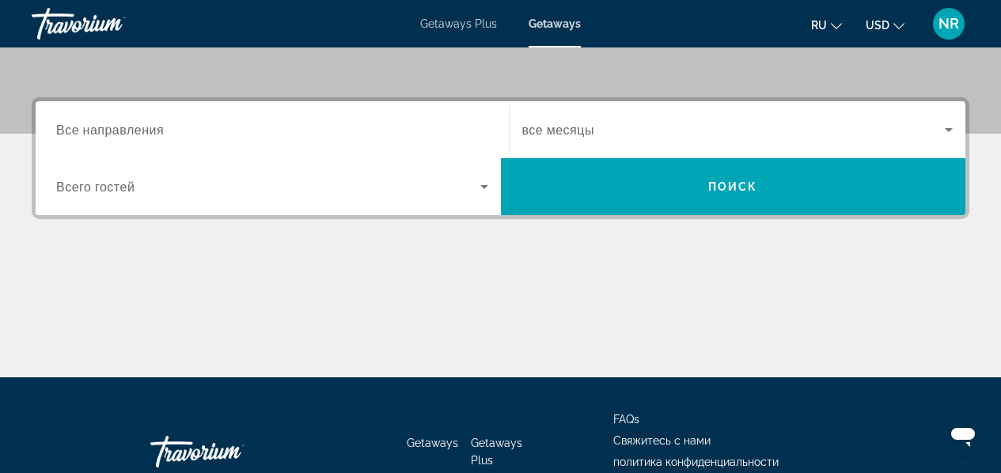
click at [328, 133] on input "Destination Все направления" at bounding box center [272, 130] width 432 height 19
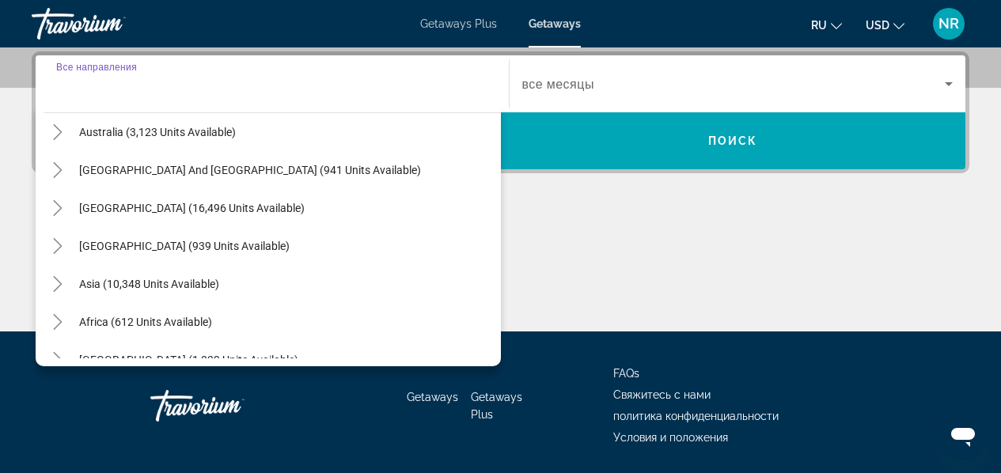
scroll to position [239, 0]
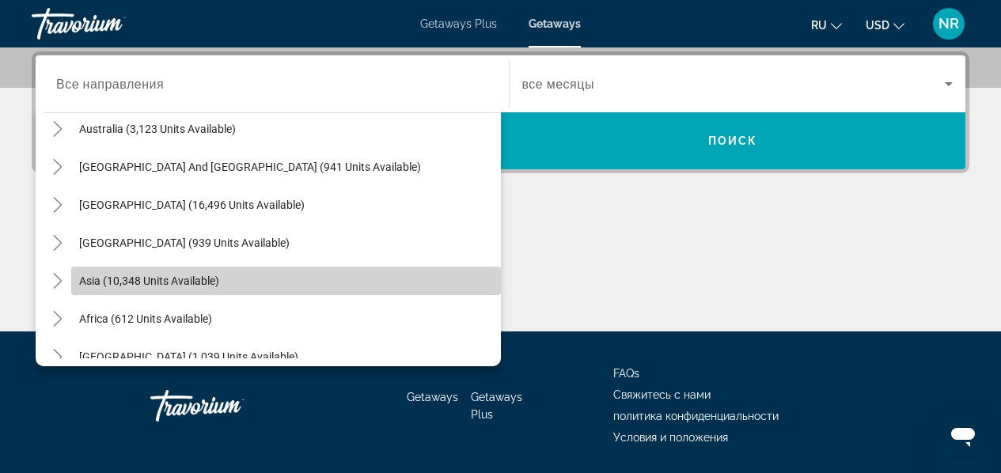
click at [421, 278] on span "Search widget" at bounding box center [286, 281] width 430 height 38
type input "**********"
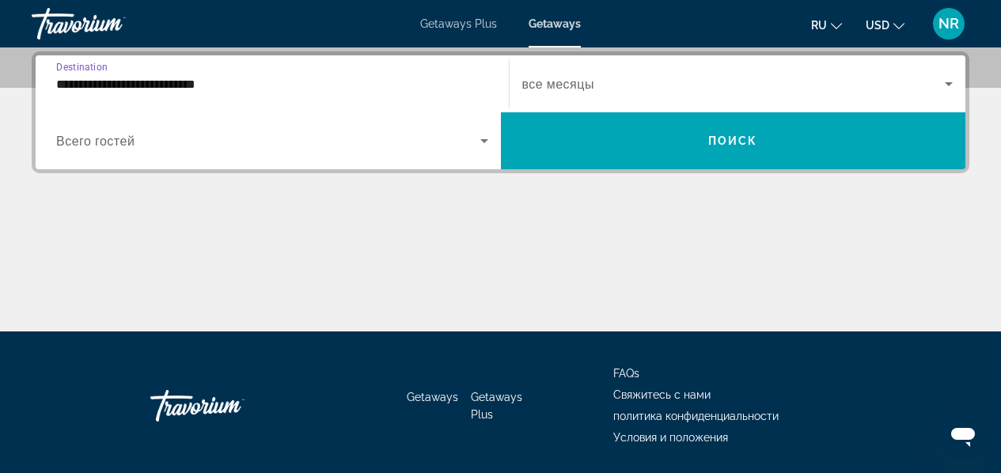
click at [465, 143] on span "Search widget" at bounding box center [268, 140] width 424 height 19
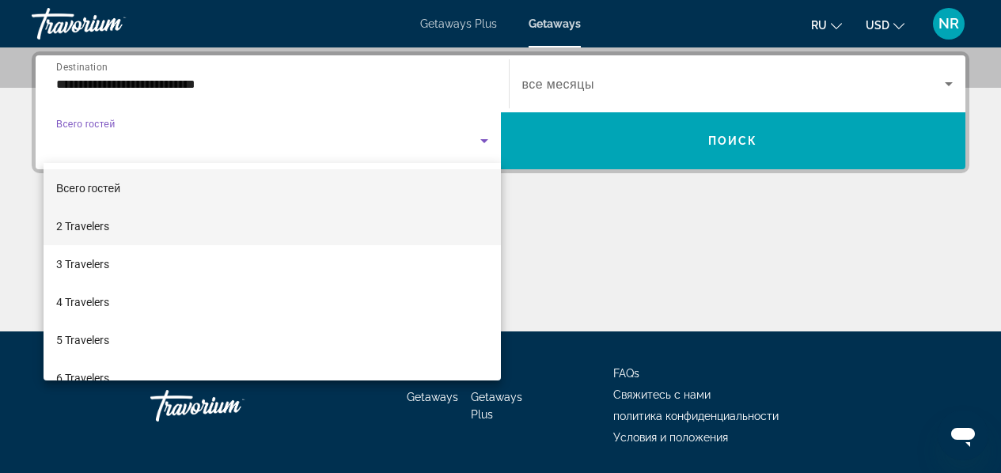
click at [450, 227] on mat-option "2 Travelers" at bounding box center [272, 226] width 457 height 38
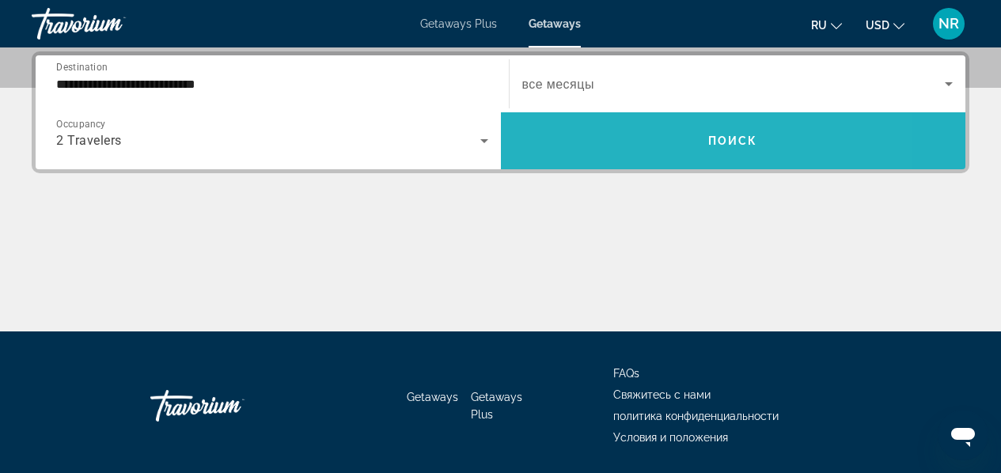
click at [638, 134] on span "Search widget" at bounding box center [733, 141] width 465 height 38
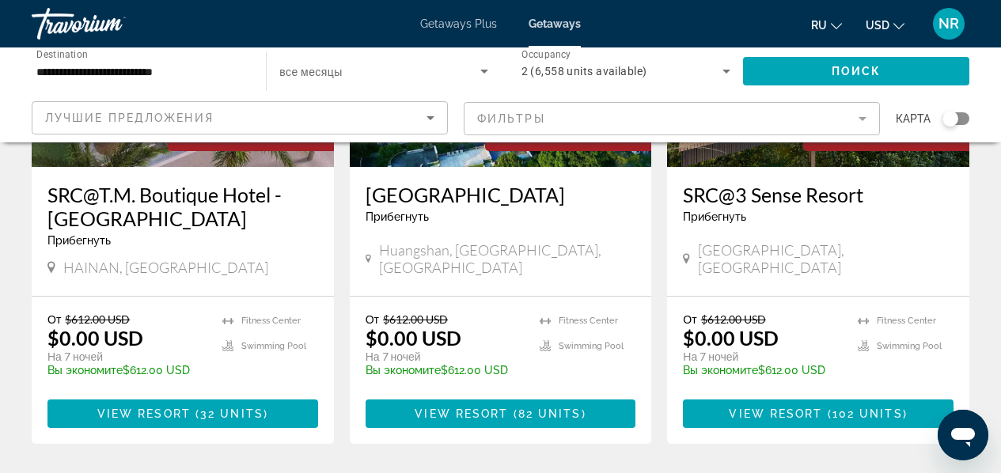
scroll to position [2195, 0]
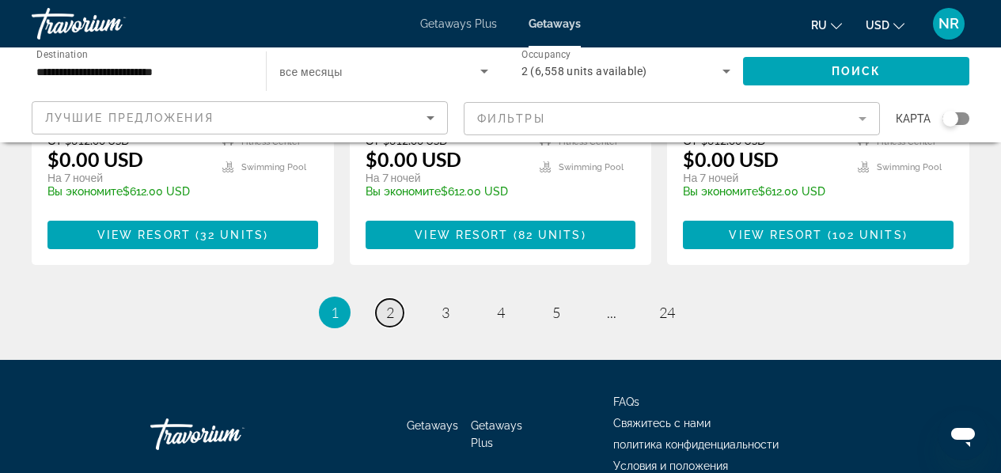
click at [380, 299] on link "page 2" at bounding box center [390, 313] width 28 height 28
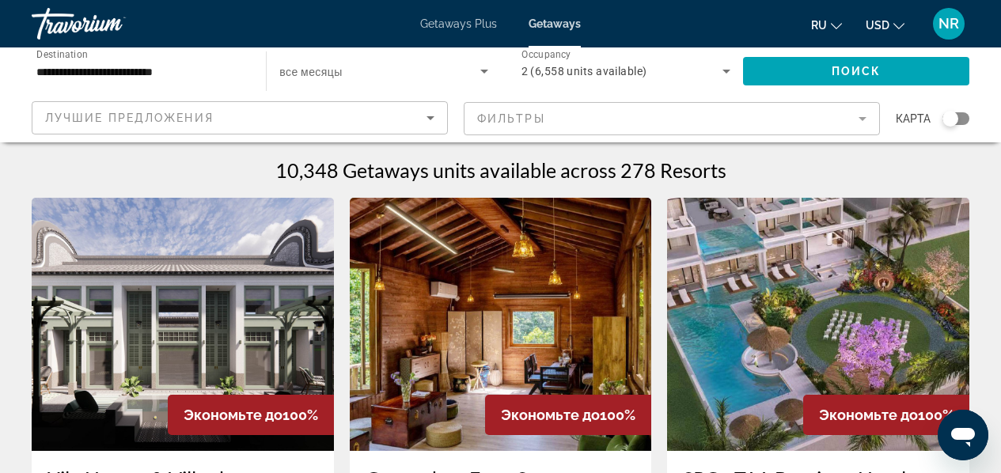
click at [583, 69] on span "2 (6,558 units available)" at bounding box center [585, 71] width 126 height 13
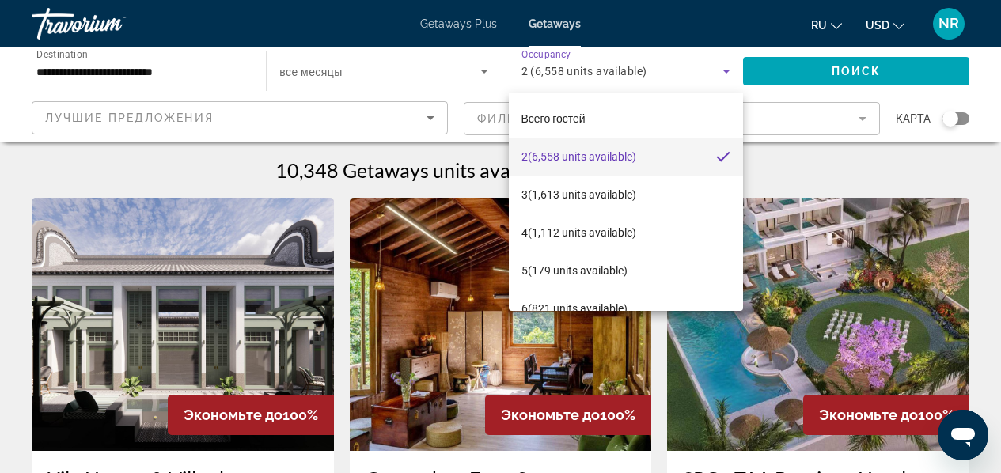
click at [399, 73] on div at bounding box center [500, 236] width 1001 height 473
click at [399, 73] on span "Search widget" at bounding box center [379, 71] width 200 height 19
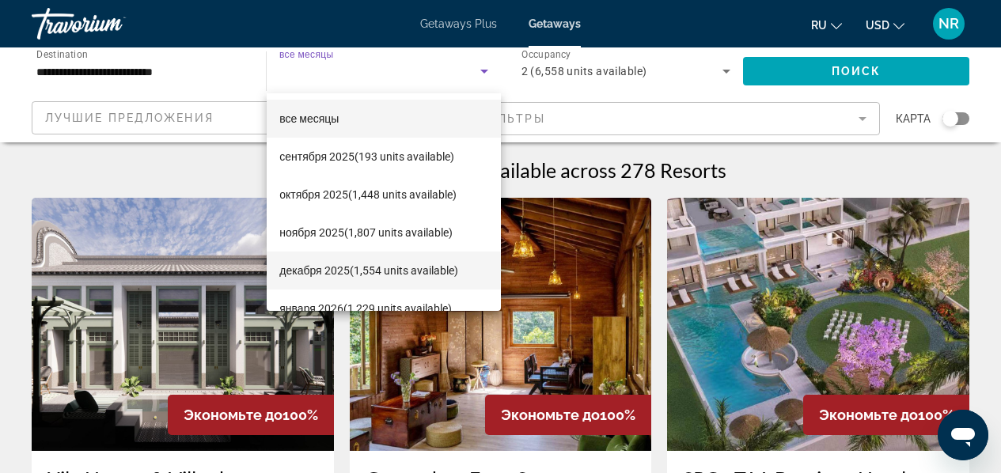
click at [412, 271] on span "декабря 2025 (1,554 units available)" at bounding box center [368, 270] width 178 height 19
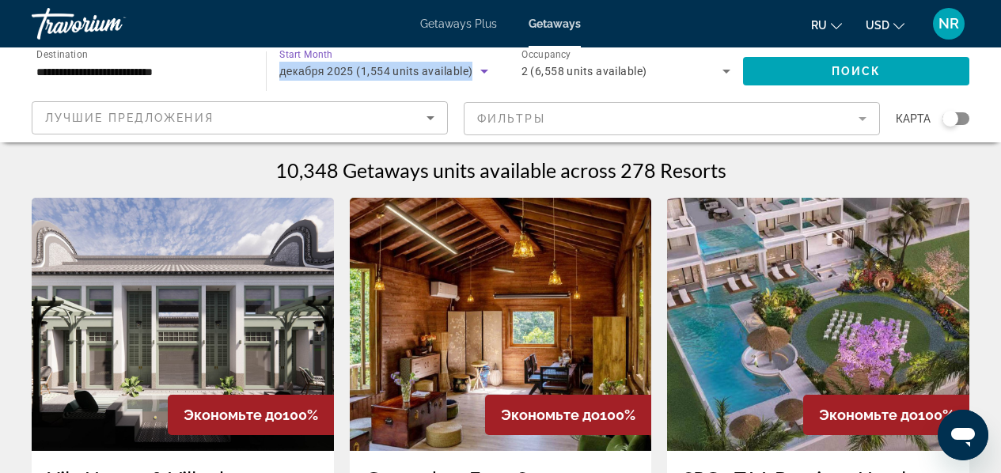
click at [745, 120] on mat-form-field "Фильтры" at bounding box center [672, 118] width 416 height 33
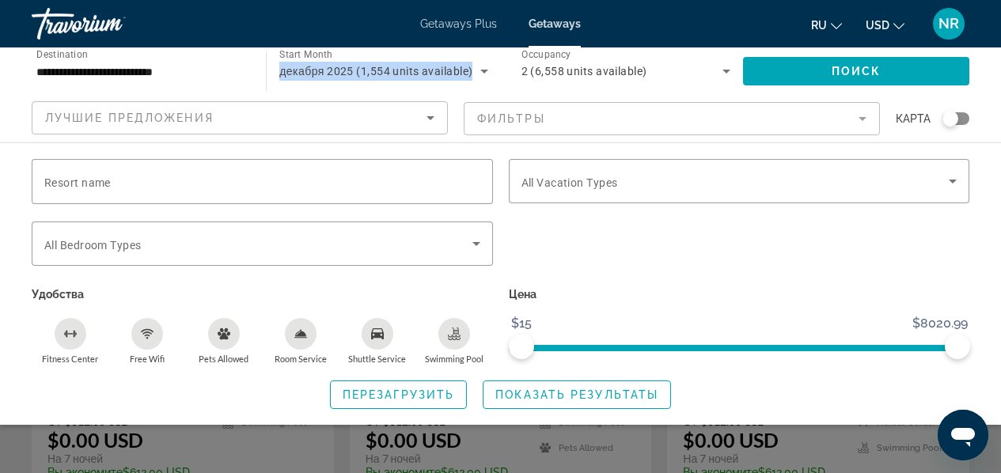
scroll to position [257, 0]
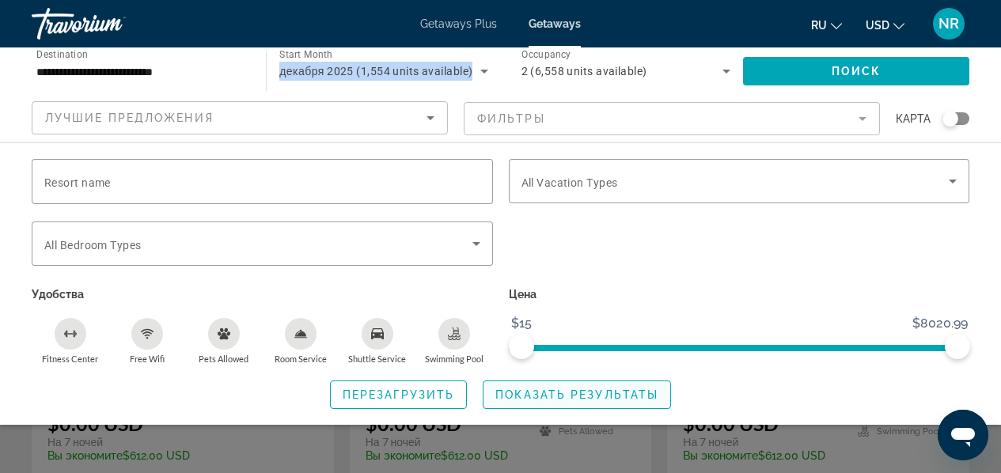
click at [560, 393] on span "Показать результаты" at bounding box center [576, 395] width 163 height 13
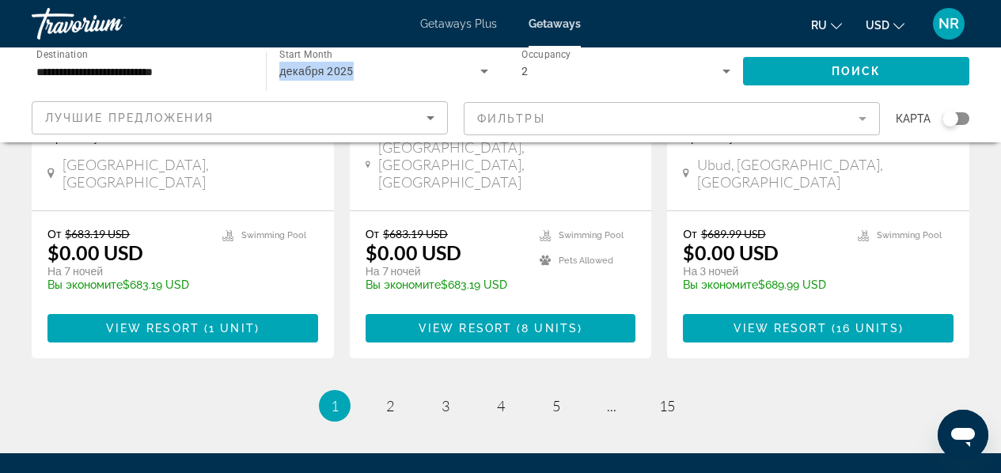
scroll to position [2229, 0]
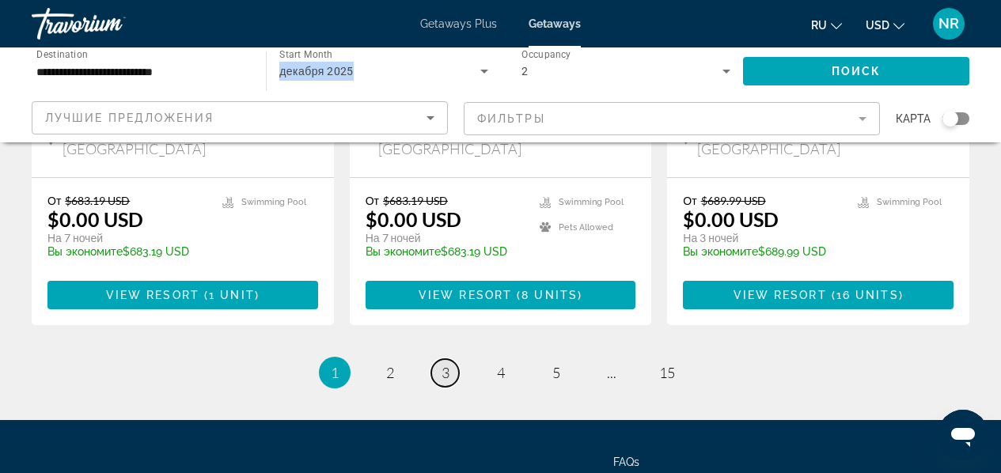
click at [448, 364] on span "3" at bounding box center [446, 372] width 8 height 17
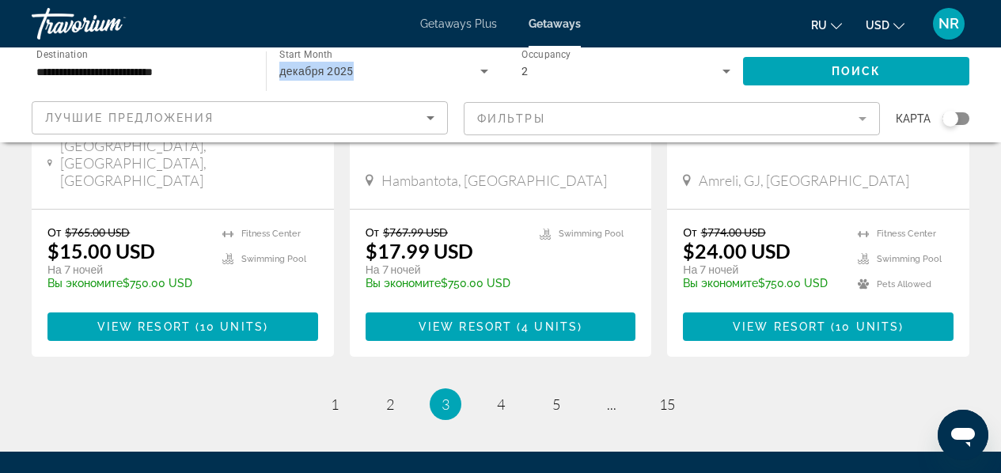
scroll to position [2202, 0]
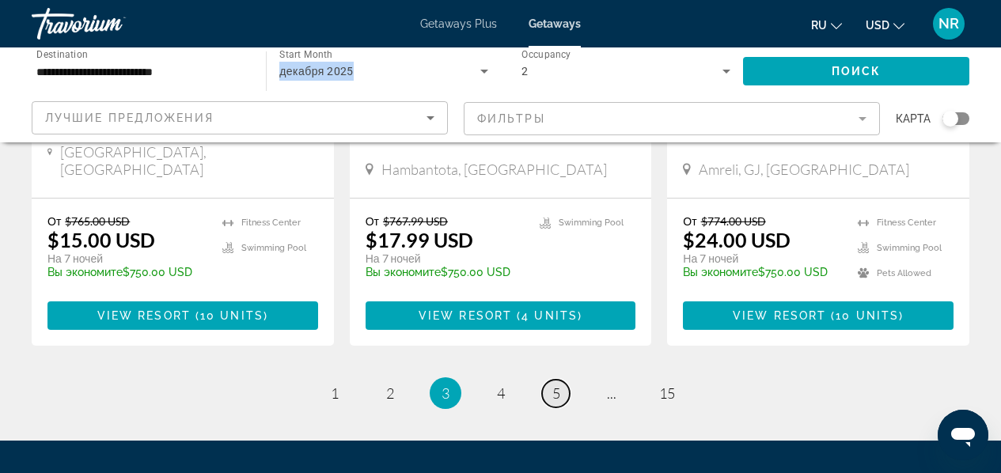
click at [546, 380] on link "page 5" at bounding box center [556, 394] width 28 height 28
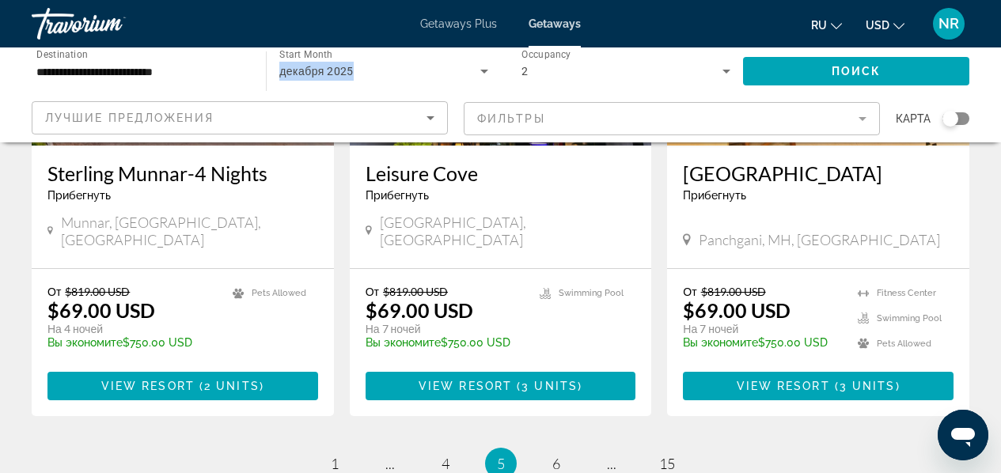
scroll to position [2177, 0]
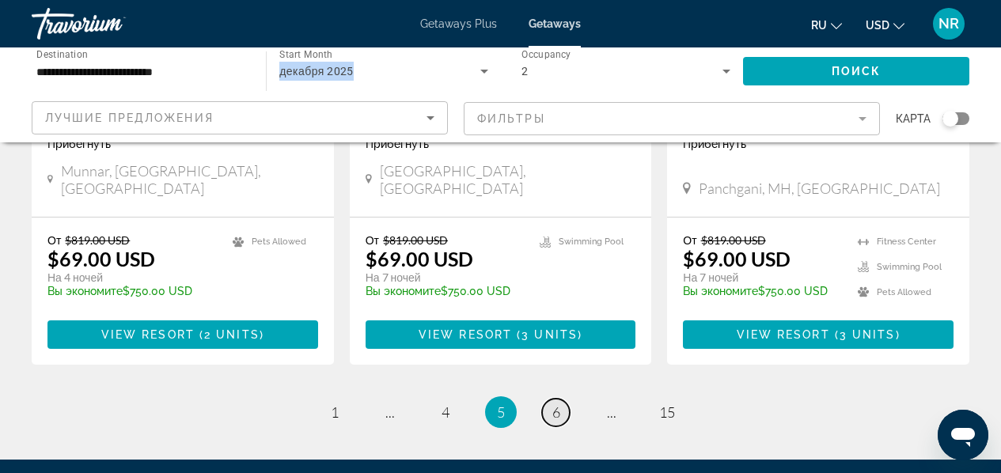
click at [556, 404] on span "6" at bounding box center [556, 412] width 8 height 17
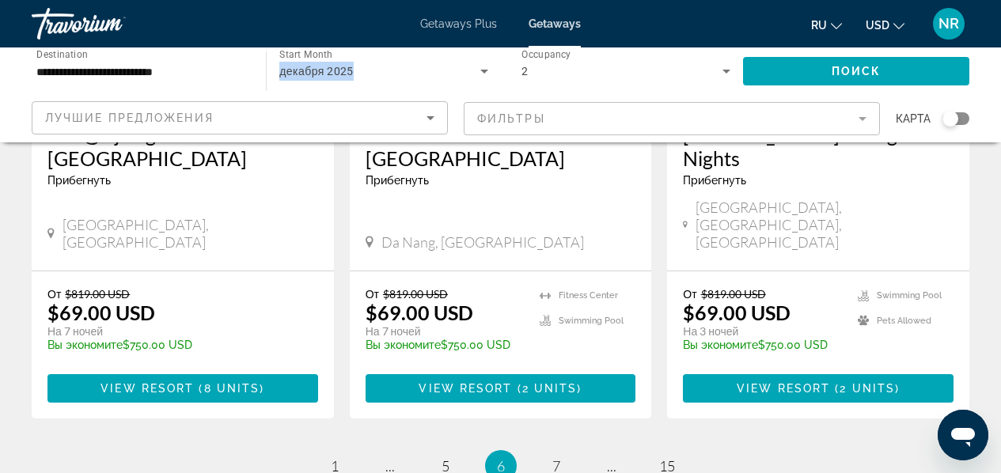
scroll to position [2124, 0]
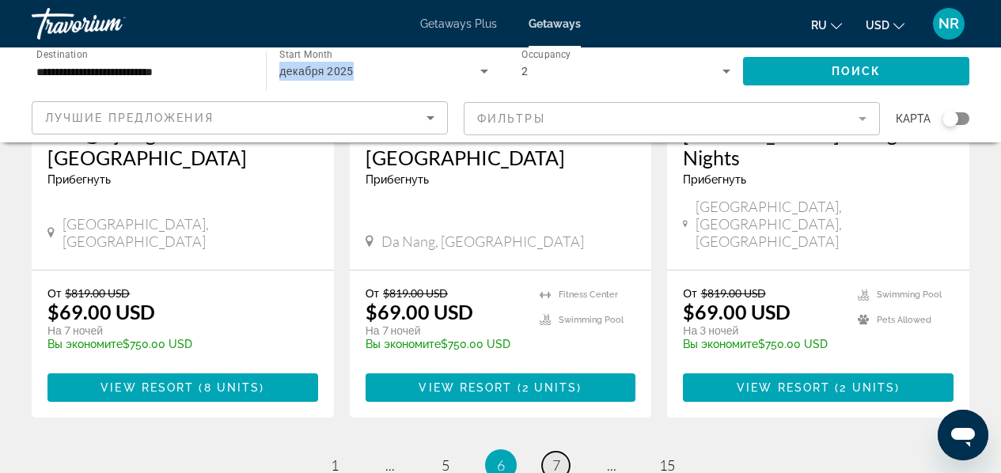
click at [556, 457] on span "7" at bounding box center [556, 465] width 8 height 17
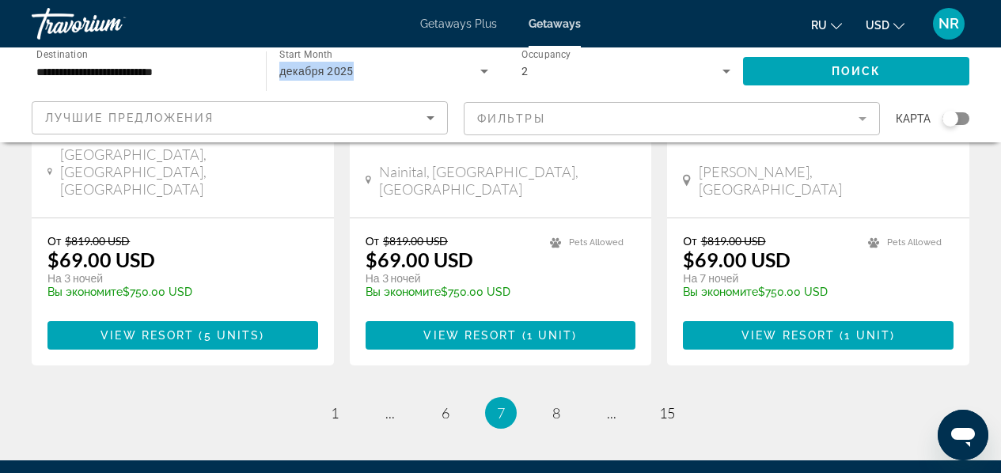
scroll to position [2229, 0]
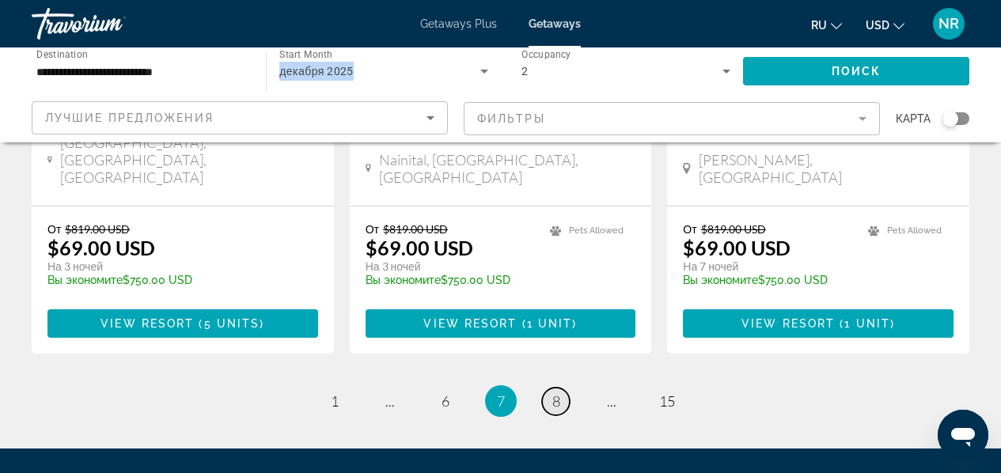
click at [559, 393] on span "8" at bounding box center [556, 401] width 8 height 17
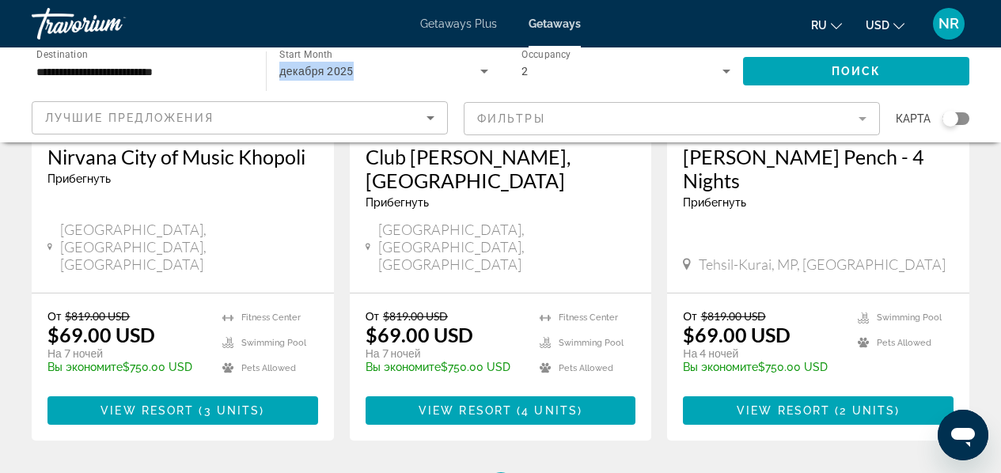
scroll to position [2088, 0]
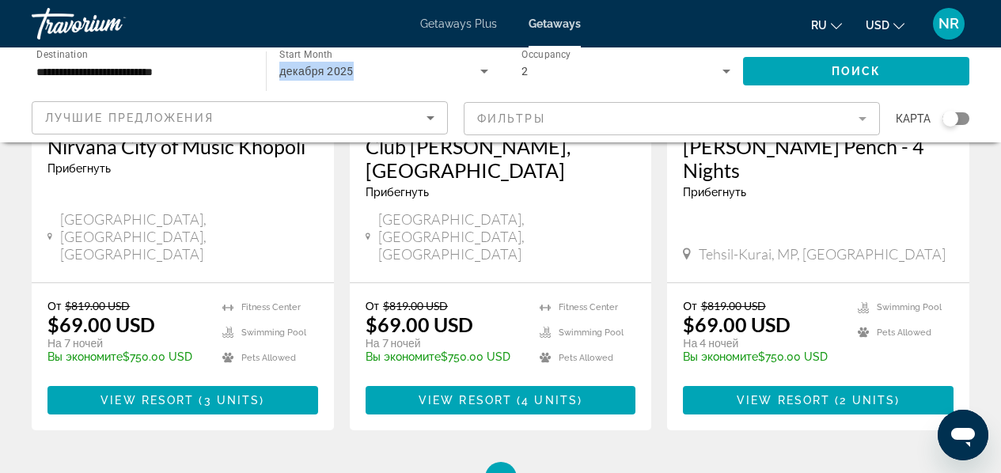
click at [547, 462] on li "page 9" at bounding box center [557, 478] width 32 height 32
click at [554, 469] on span "9" at bounding box center [556, 477] width 8 height 17
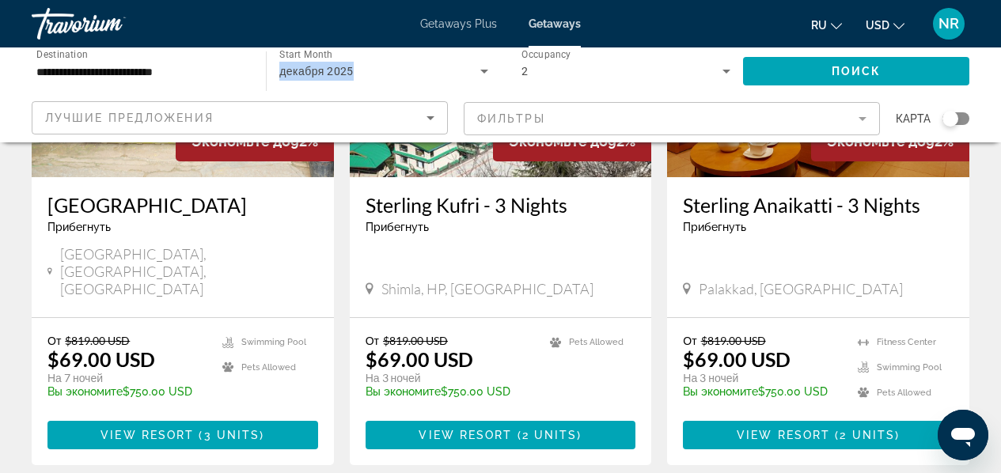
scroll to position [2015, 0]
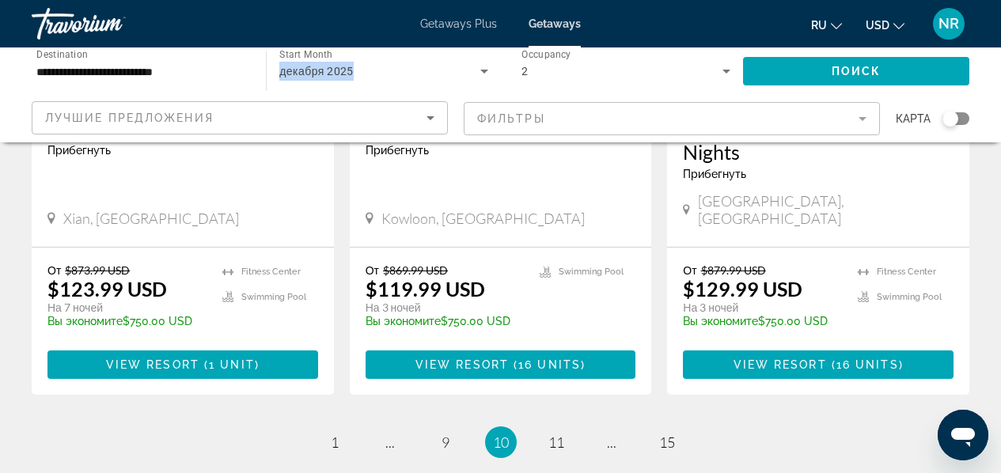
scroll to position [2206, 0]
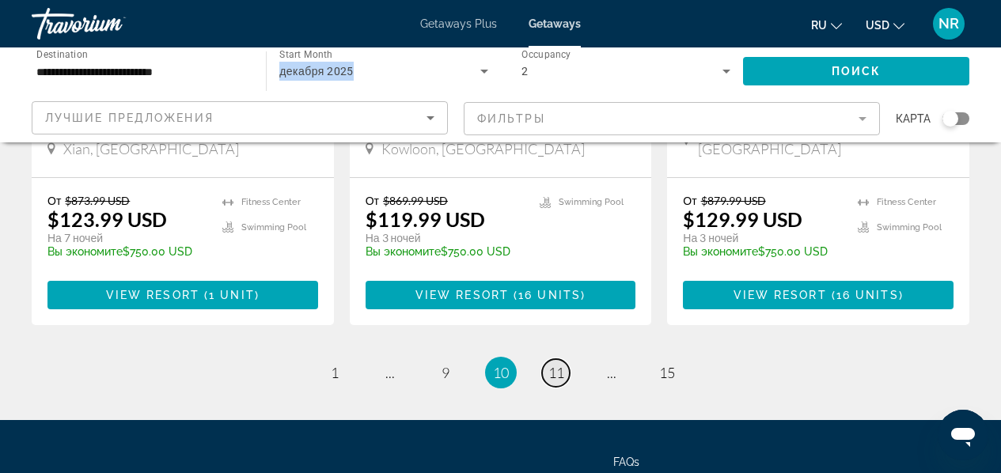
click at [556, 364] on span "11" at bounding box center [556, 372] width 16 height 17
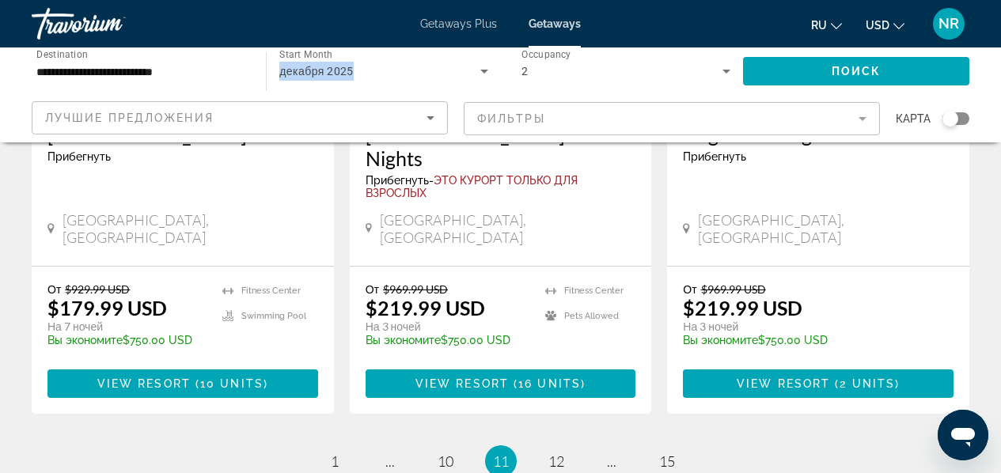
scroll to position [2211, 0]
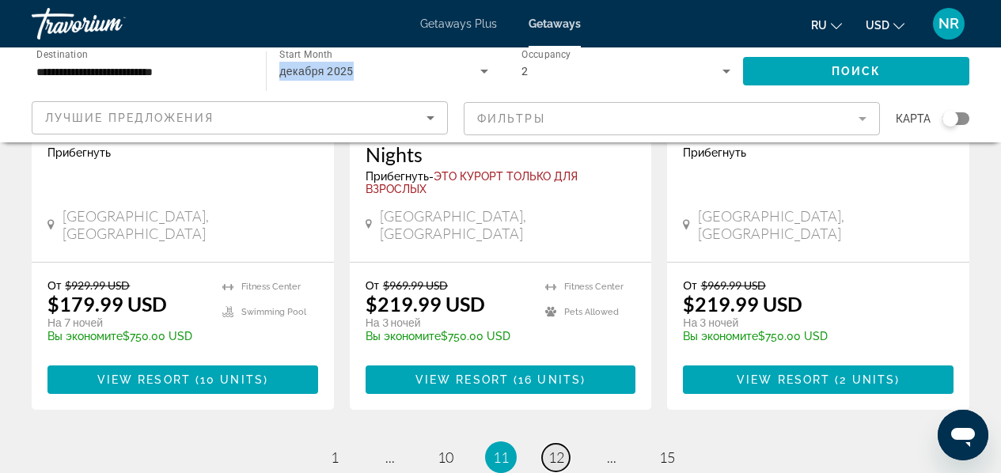
click at [556, 449] on span "12" at bounding box center [556, 457] width 16 height 17
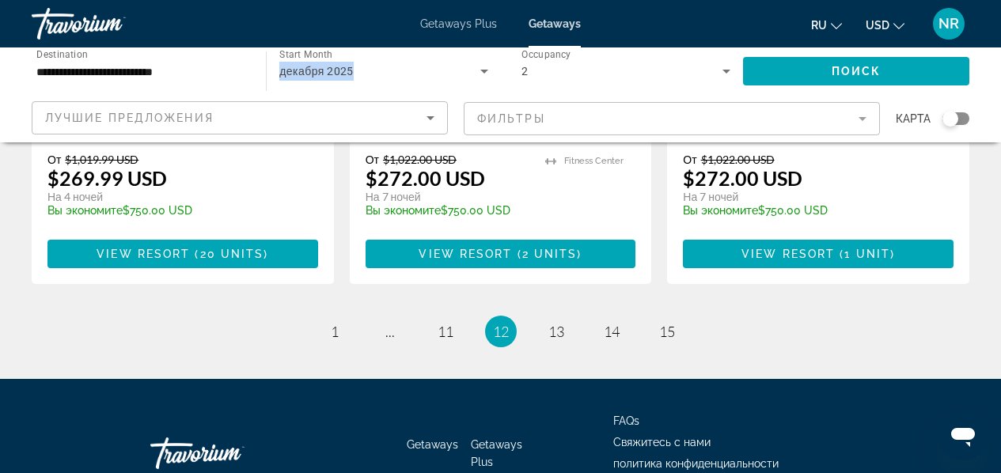
scroll to position [2206, 0]
click at [563, 323] on span "13" at bounding box center [556, 331] width 16 height 17
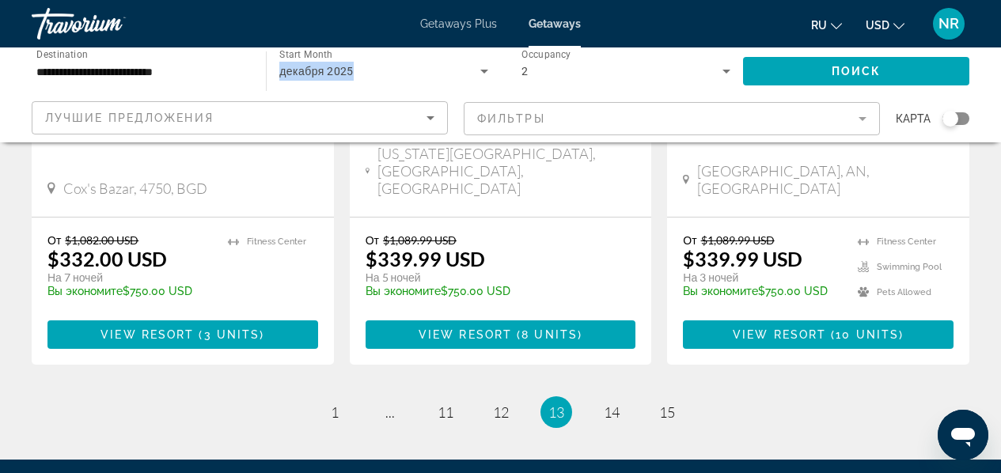
scroll to position [2240, 0]
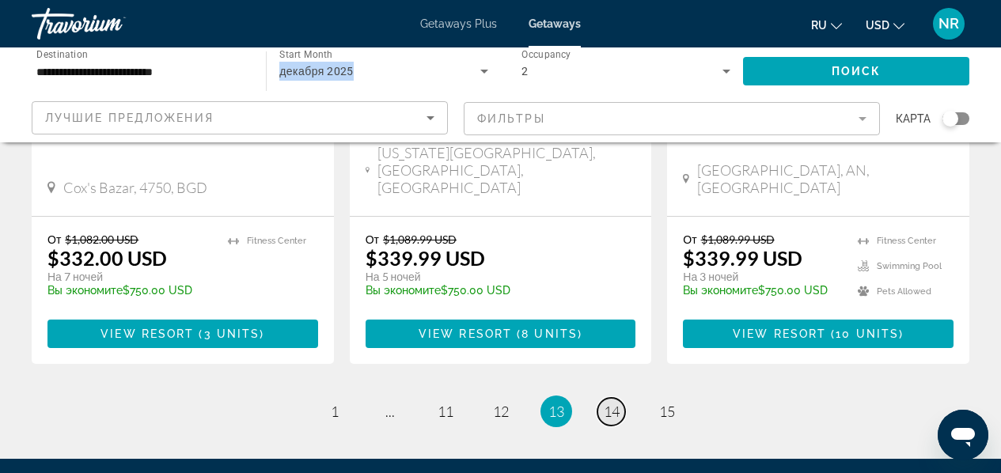
click at [616, 403] on span "14" at bounding box center [612, 411] width 16 height 17
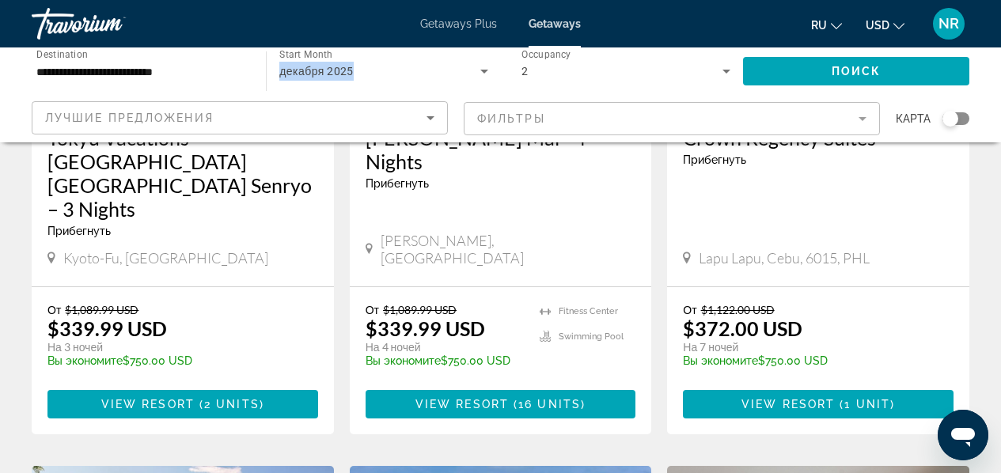
scroll to position [343, 0]
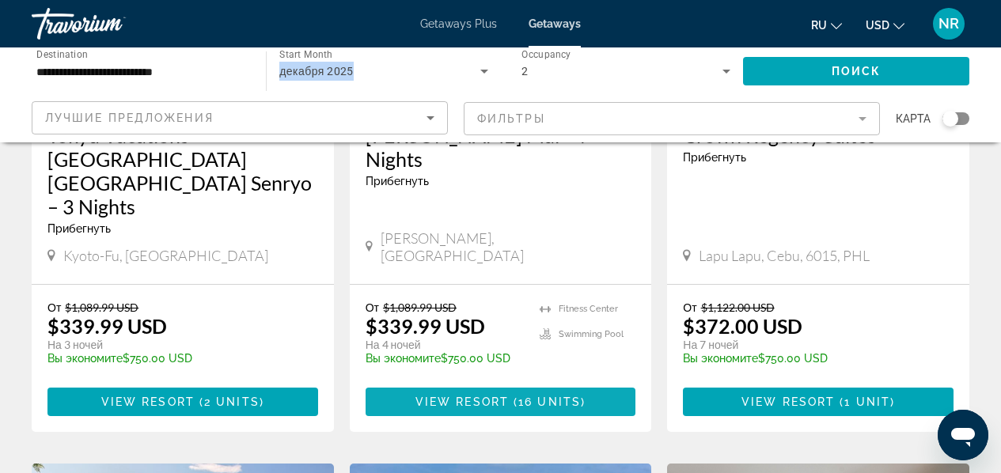
click at [563, 396] on span "16 units" at bounding box center [549, 402] width 63 height 13
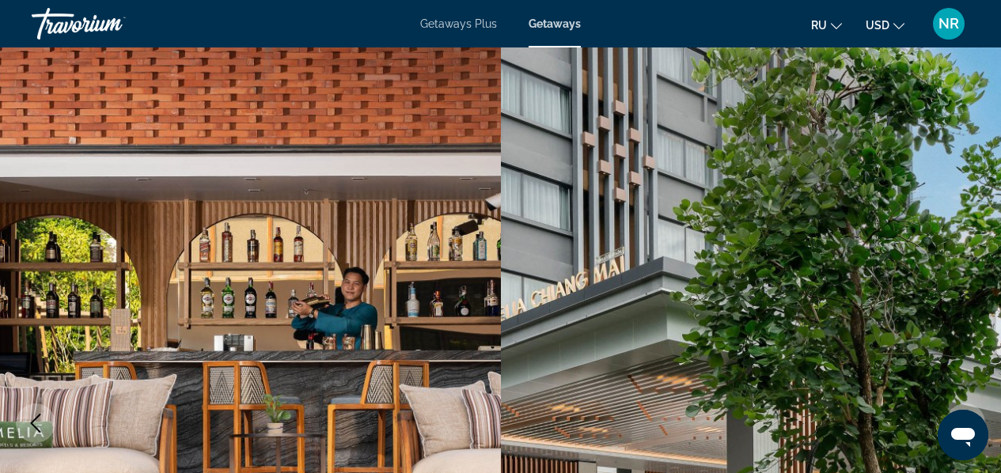
click at [446, 22] on span "Getaways Plus" at bounding box center [458, 23] width 77 height 13
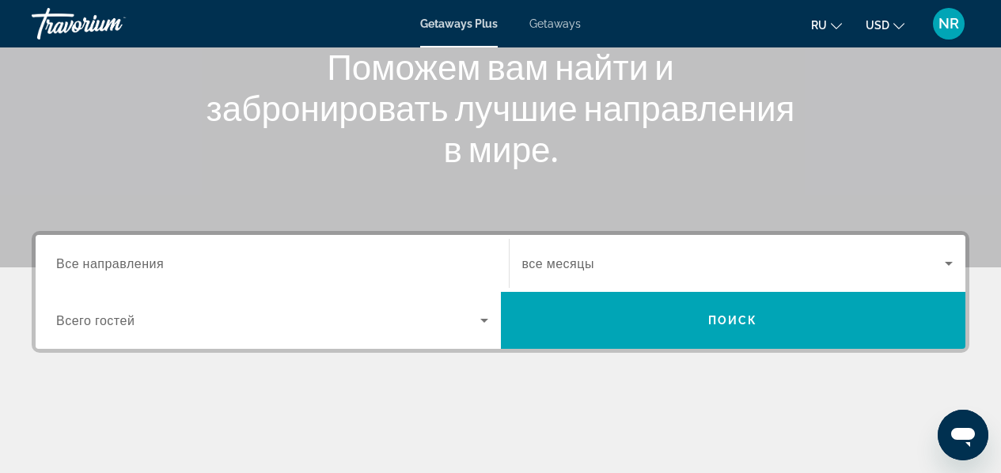
scroll to position [210, 0]
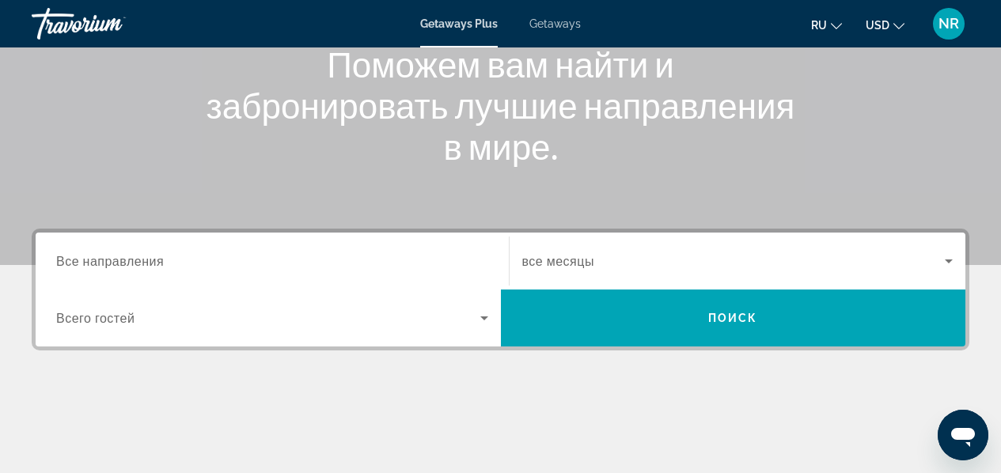
click at [459, 261] on input "Destination Все направления" at bounding box center [272, 261] width 432 height 19
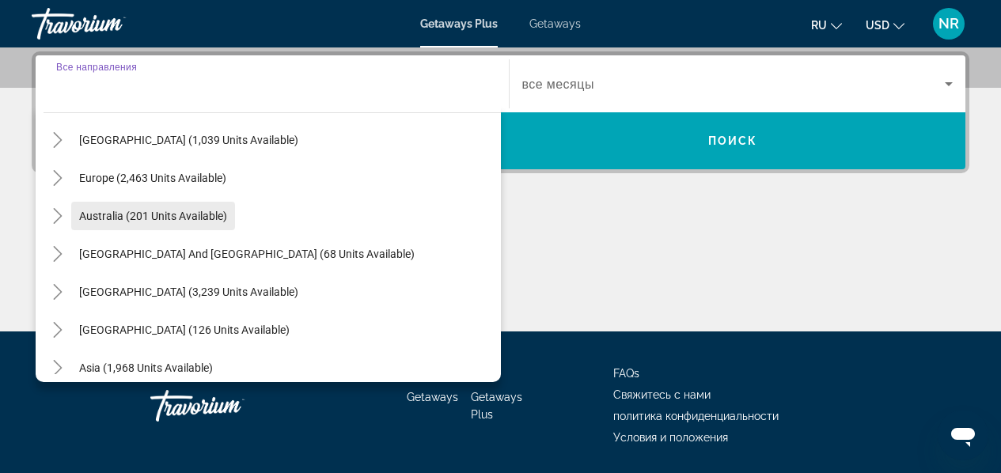
scroll to position [164, 0]
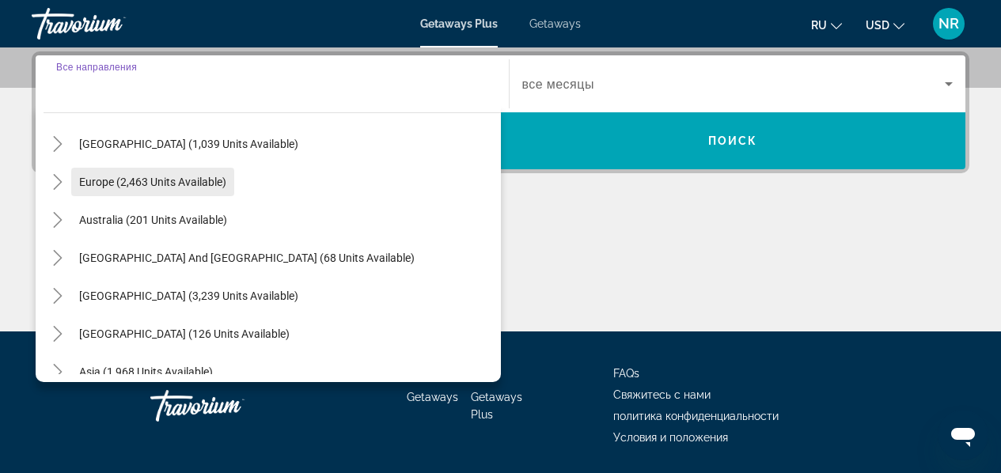
click at [151, 182] on span "Europe (2,463 units available)" at bounding box center [152, 182] width 147 height 13
type input "**********"
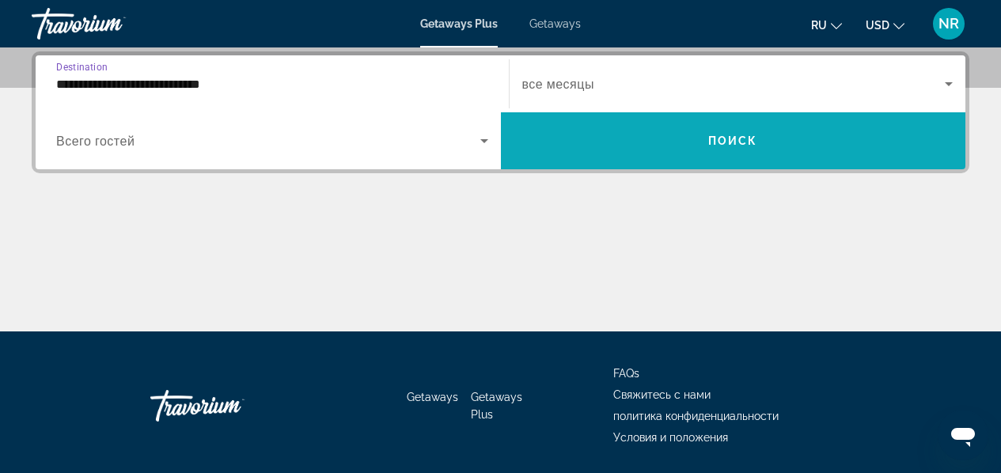
click at [602, 118] on span "Search widget" at bounding box center [733, 140] width 465 height 57
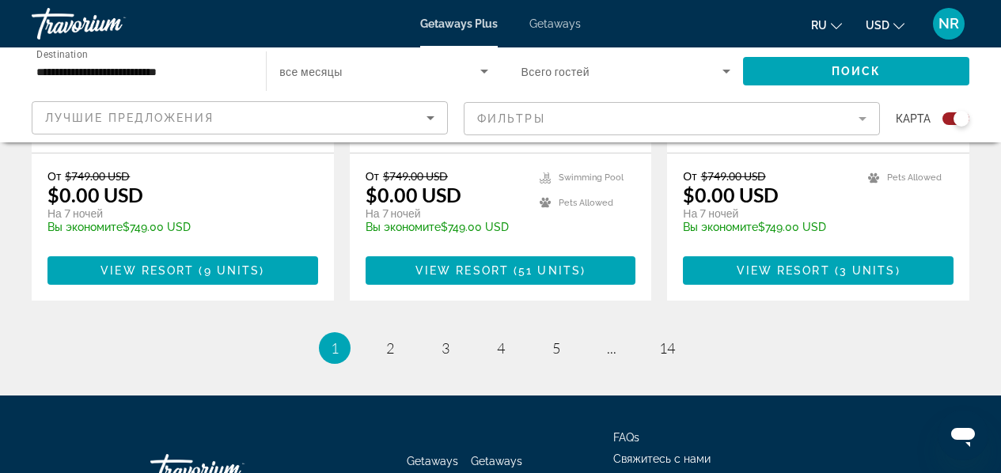
scroll to position [2635, 0]
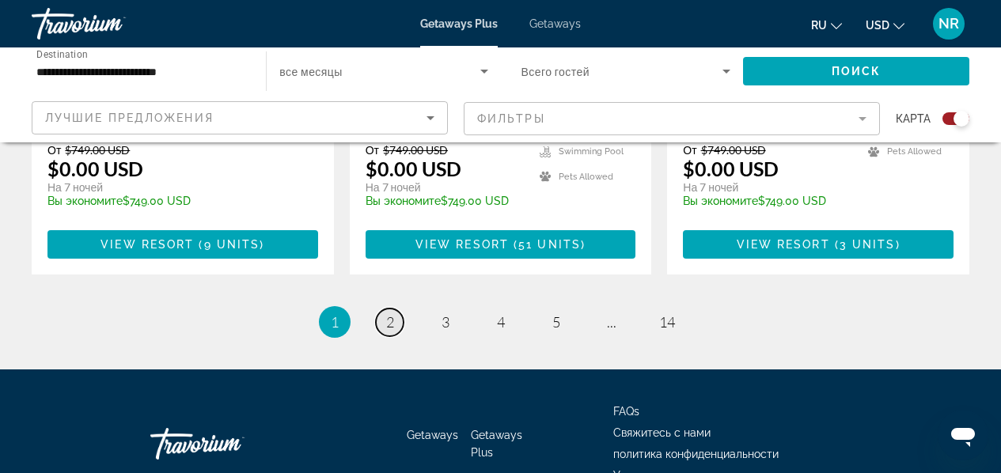
click at [380, 309] on link "page 2" at bounding box center [390, 323] width 28 height 28
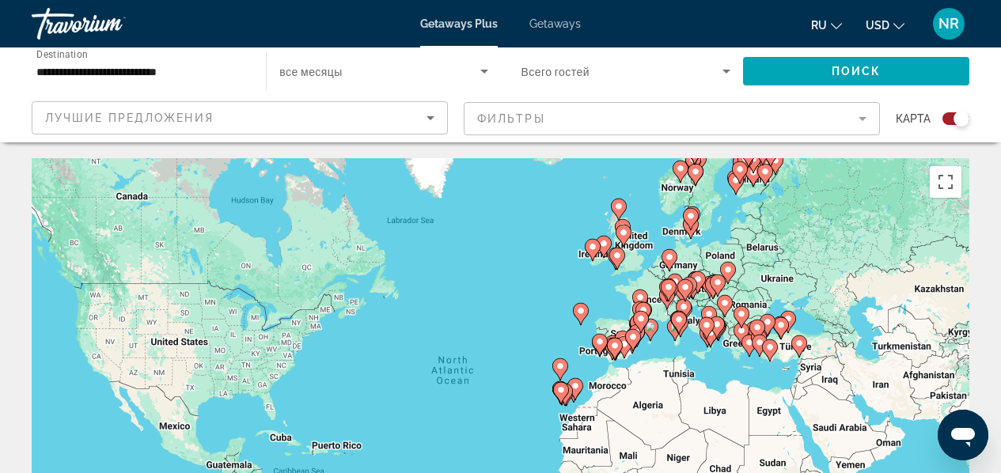
click at [950, 117] on div "Search widget" at bounding box center [956, 118] width 27 height 13
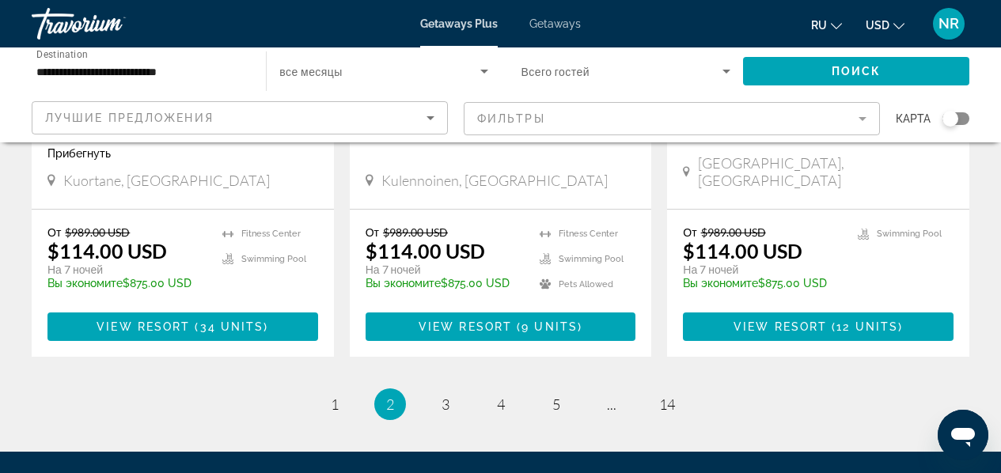
scroll to position [2158, 0]
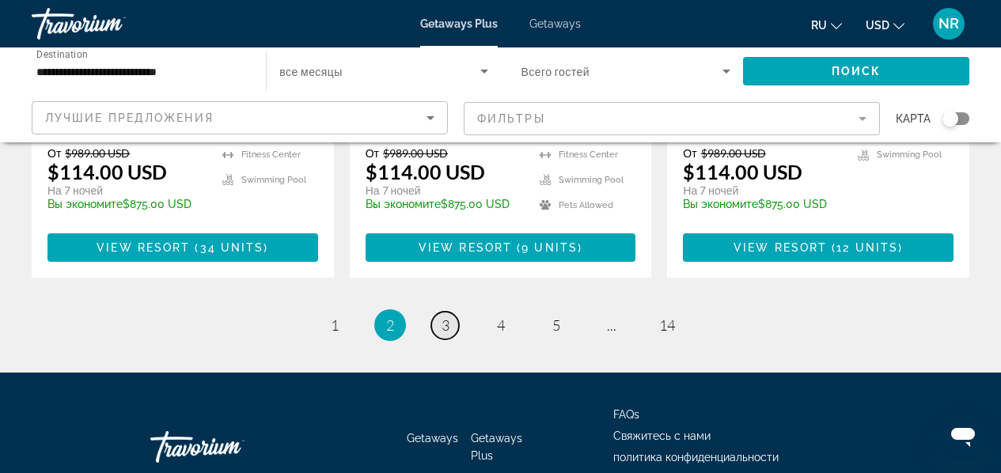
click at [446, 317] on span "3" at bounding box center [446, 325] width 8 height 17
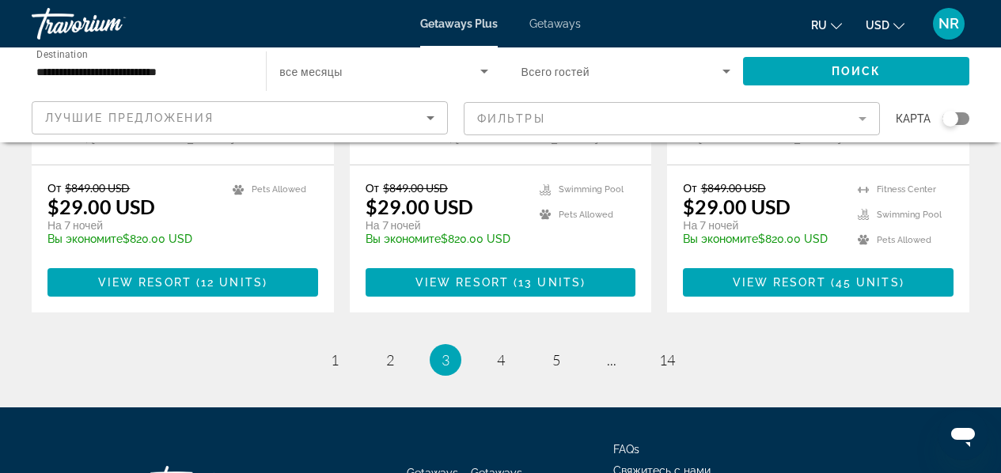
scroll to position [2158, 0]
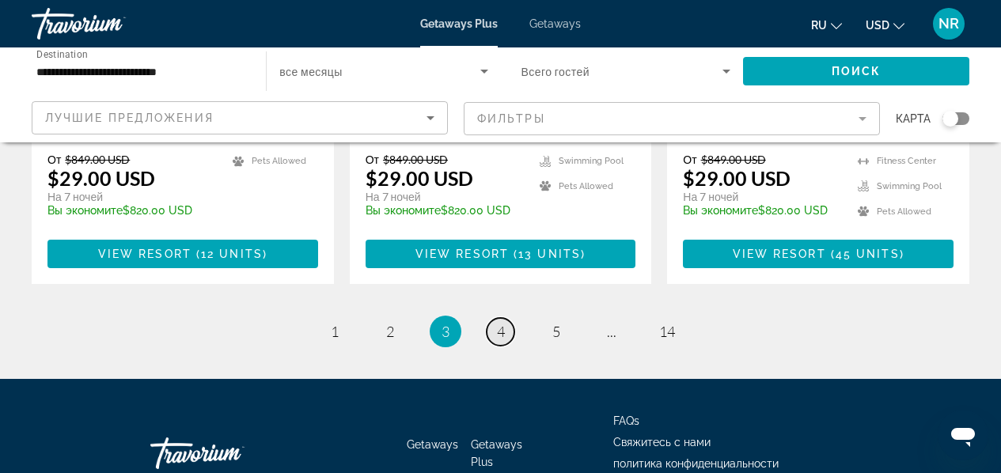
click at [500, 323] on span "4" at bounding box center [501, 331] width 8 height 17
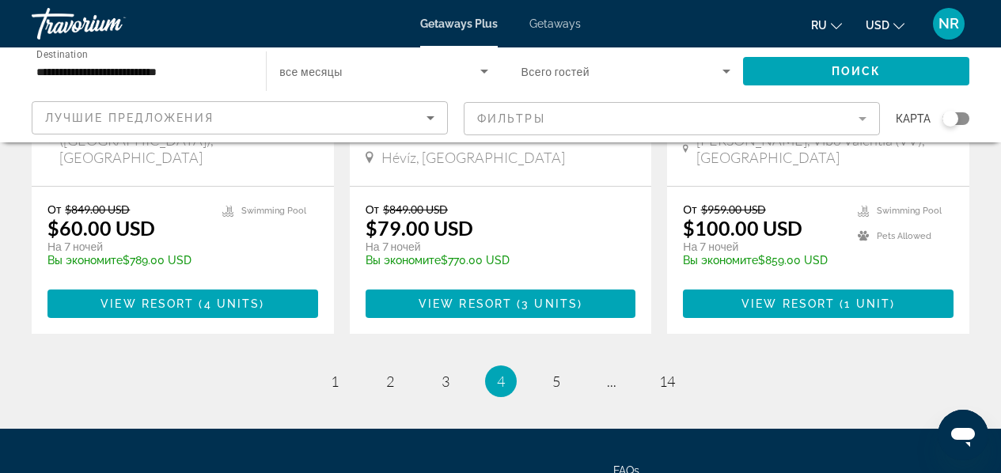
scroll to position [2158, 0]
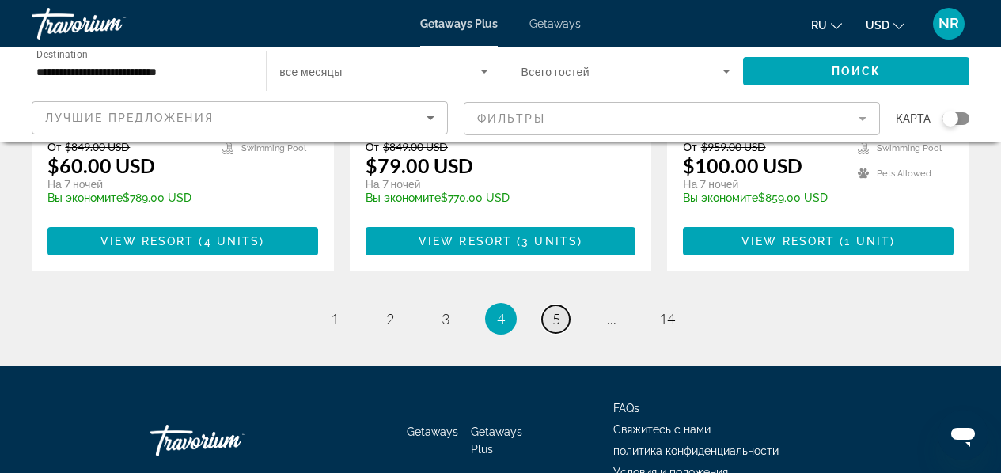
click at [556, 310] on span "5" at bounding box center [556, 318] width 8 height 17
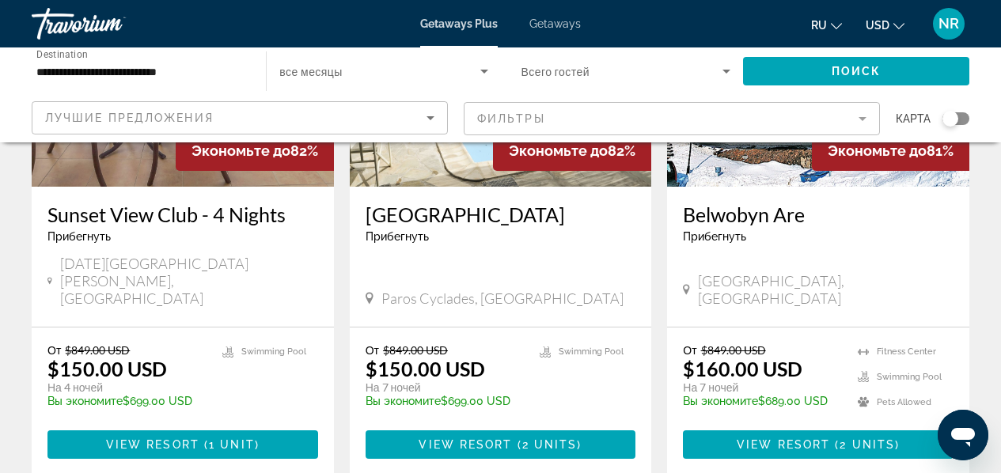
scroll to position [1989, 0]
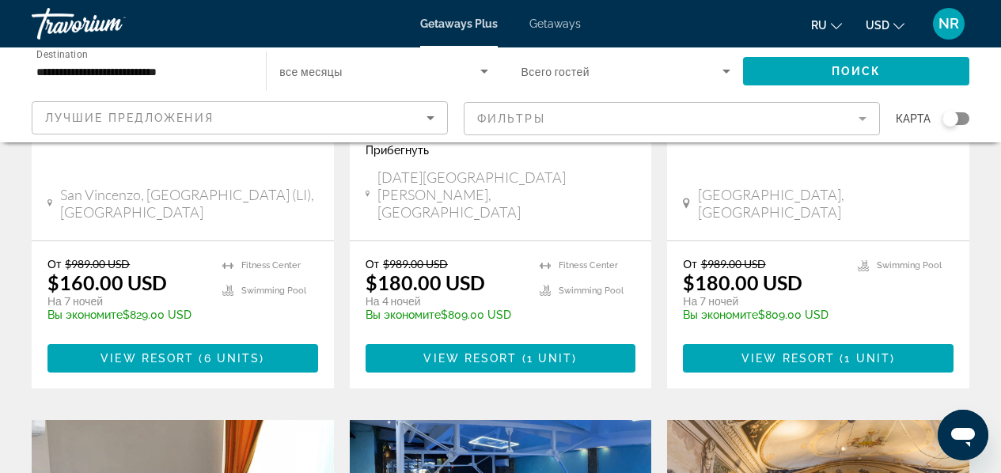
scroll to position [313, 0]
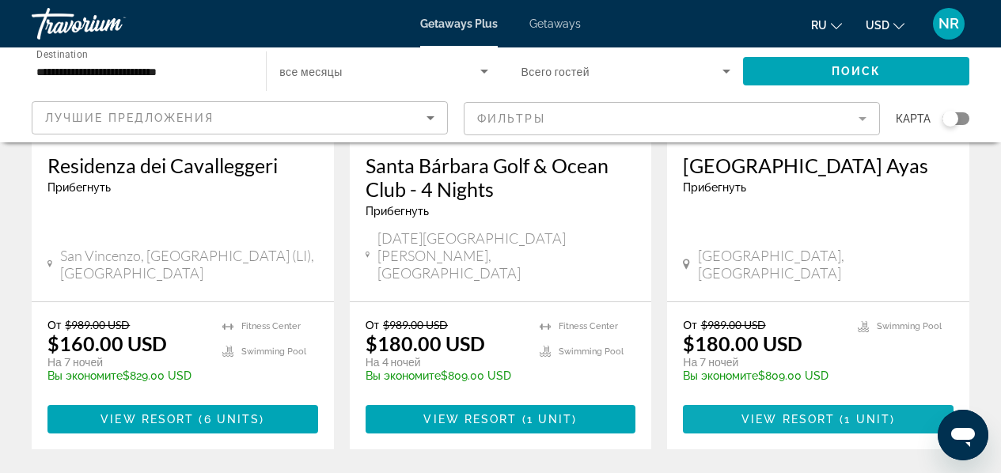
click at [745, 400] on span "Main content" at bounding box center [818, 419] width 271 height 38
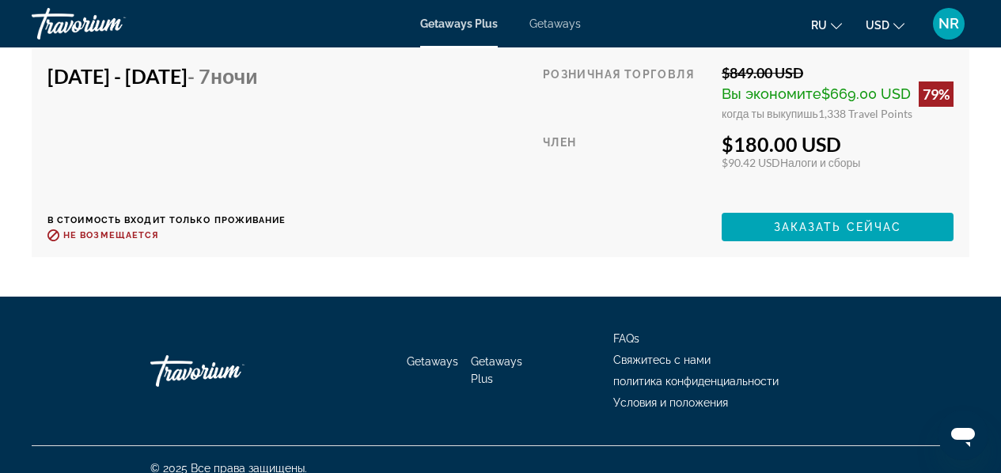
scroll to position [3162, 0]
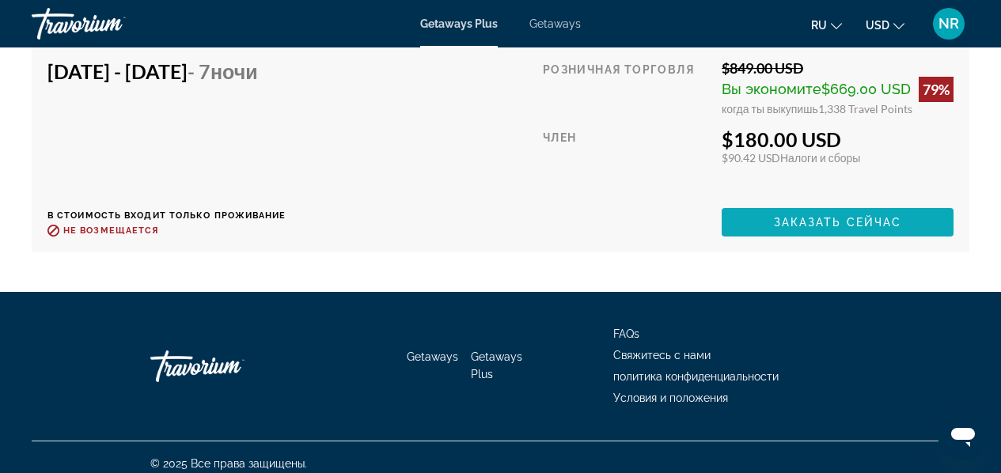
click at [768, 205] on span "Main content" at bounding box center [838, 222] width 232 height 38
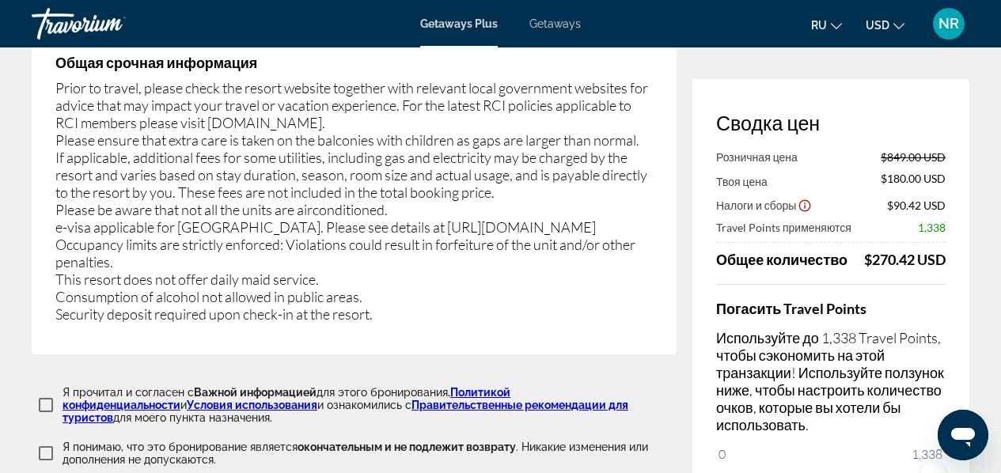
scroll to position [2628, 0]
